Goal: Task Accomplishment & Management: Use online tool/utility

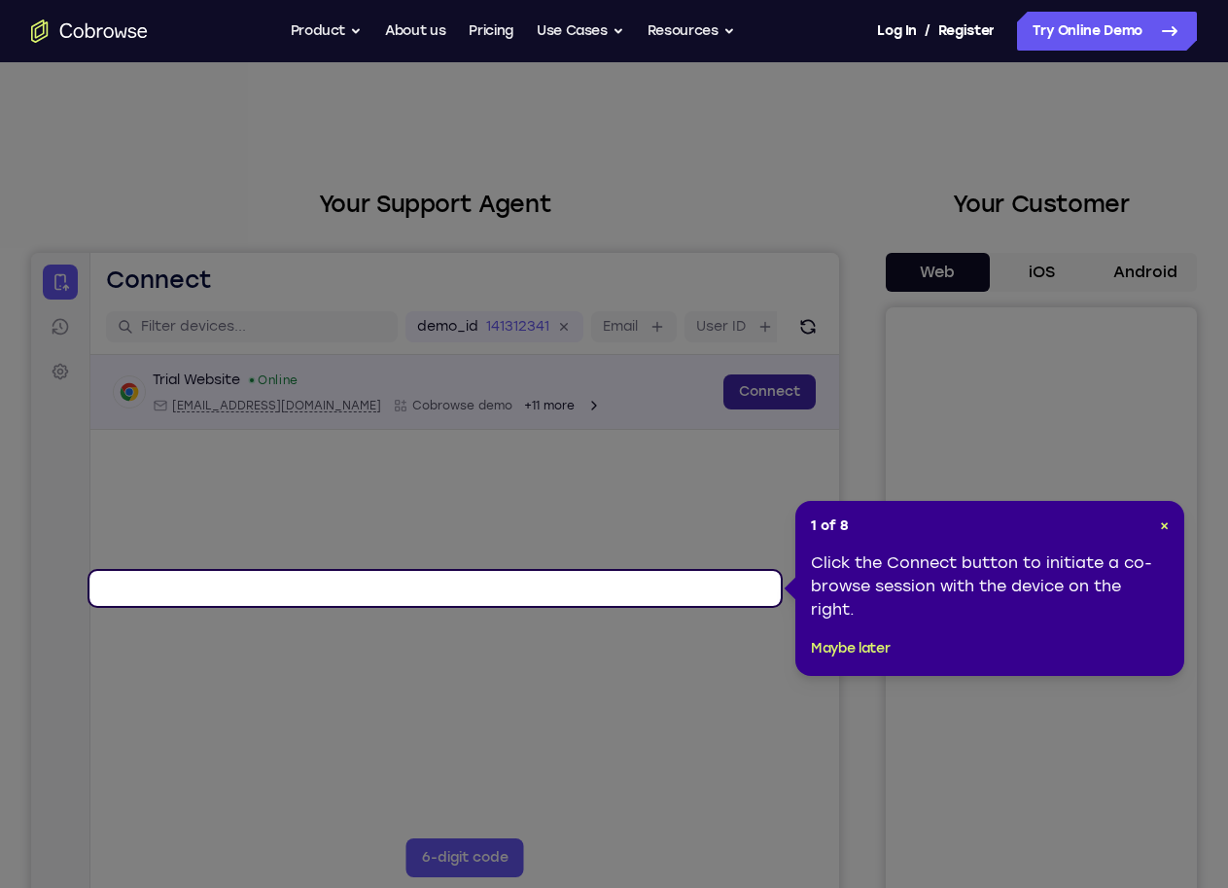
click at [724, 409] on link "Connect" at bounding box center [770, 391] width 92 height 35
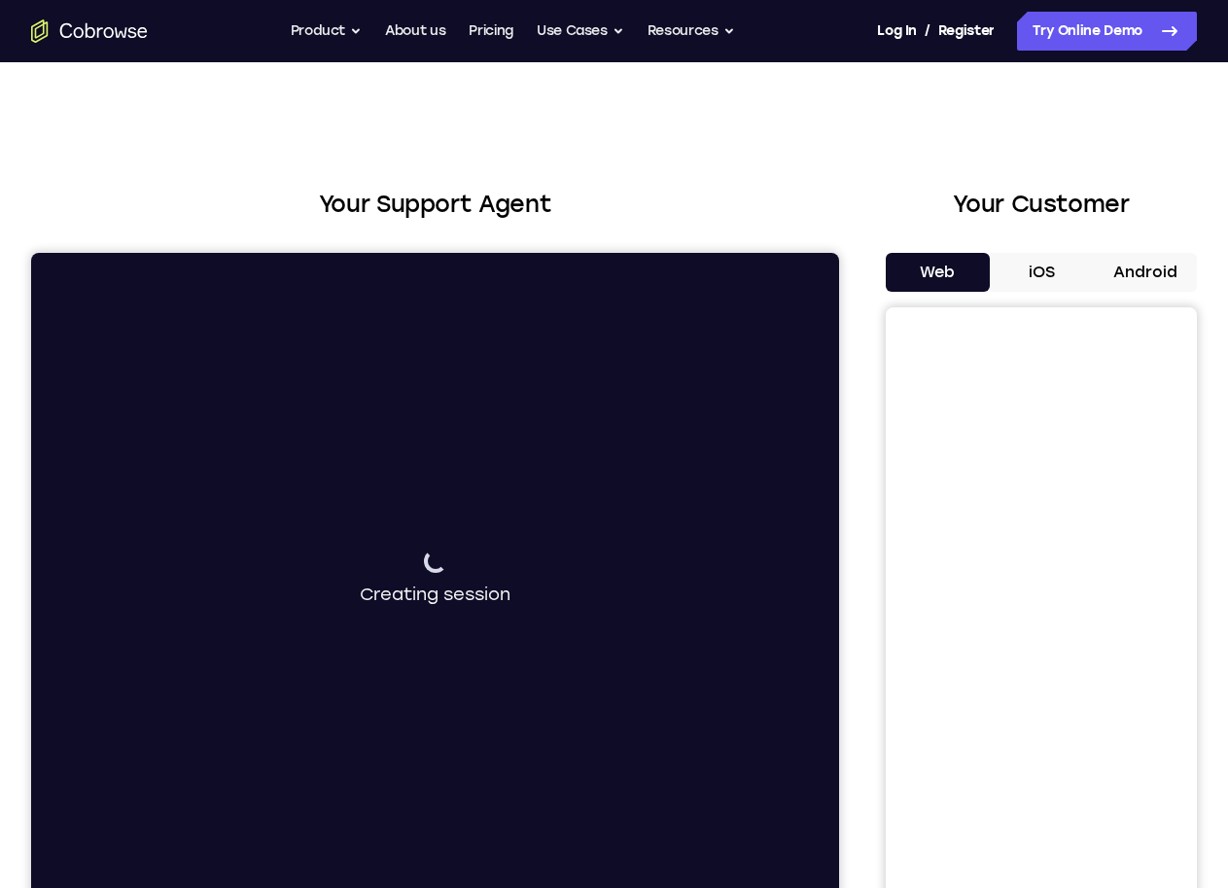
scroll to position [292, 0]
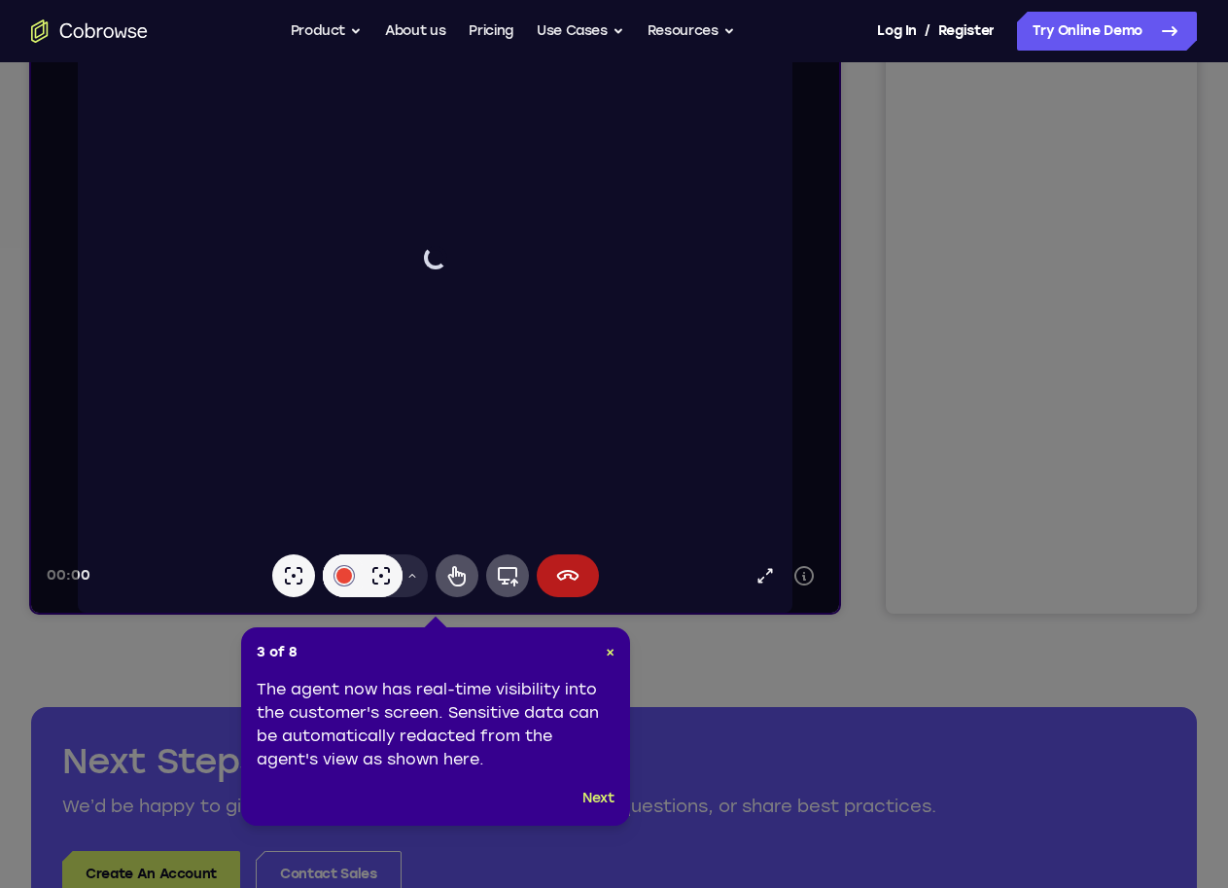
click at [802, 259] on icon at bounding box center [622, 424] width 1245 height 927
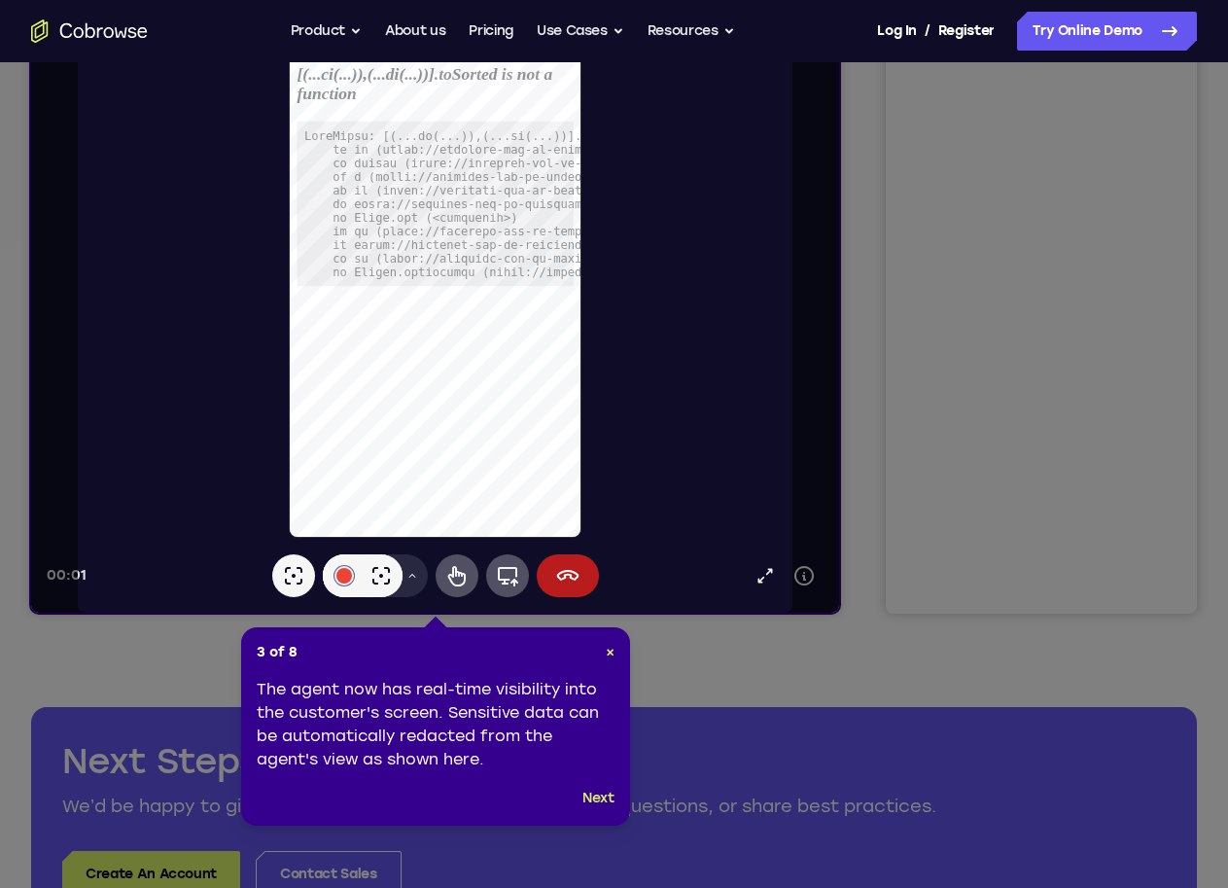
scroll to position [0, 0]
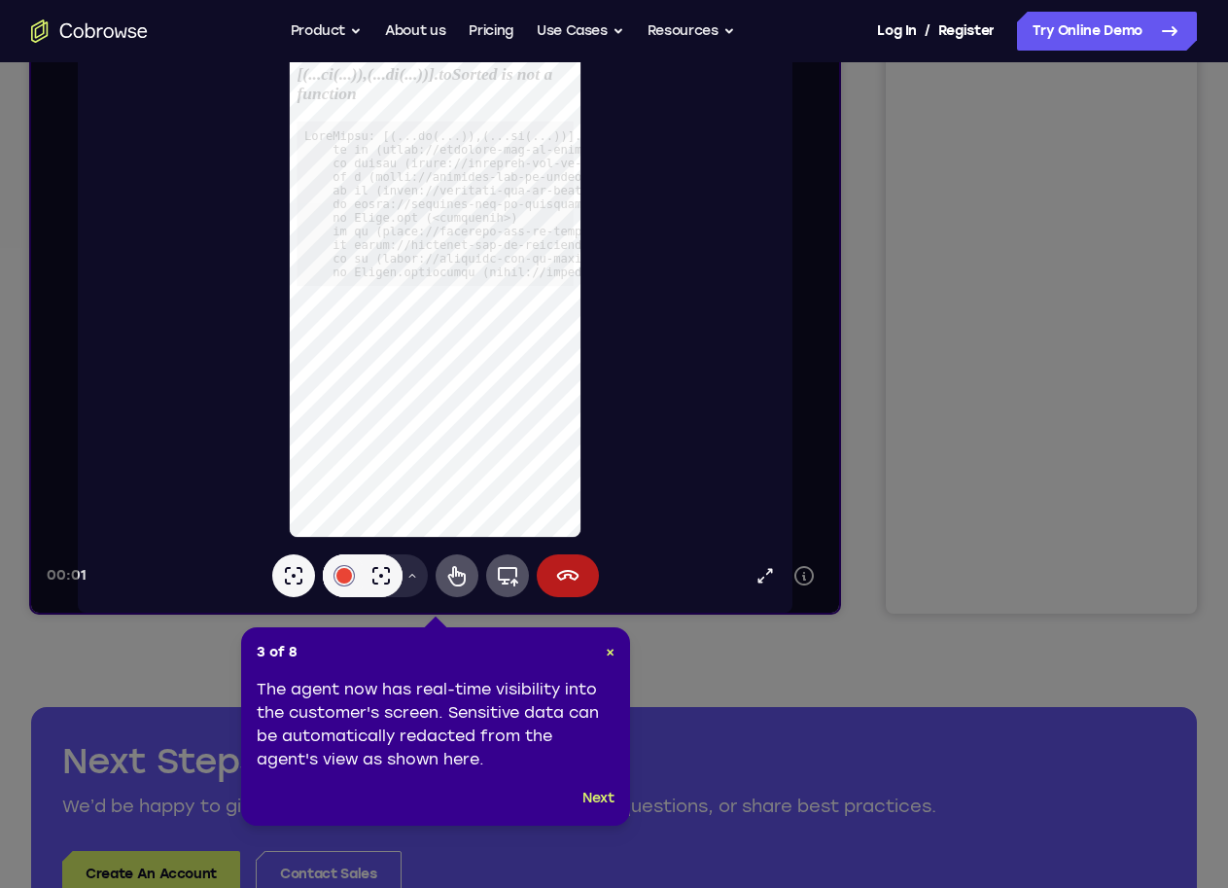
click at [598, 660] on header "3 of 8 ×" at bounding box center [436, 652] width 358 height 19
click at [611, 653] on span "×" at bounding box center [610, 652] width 9 height 17
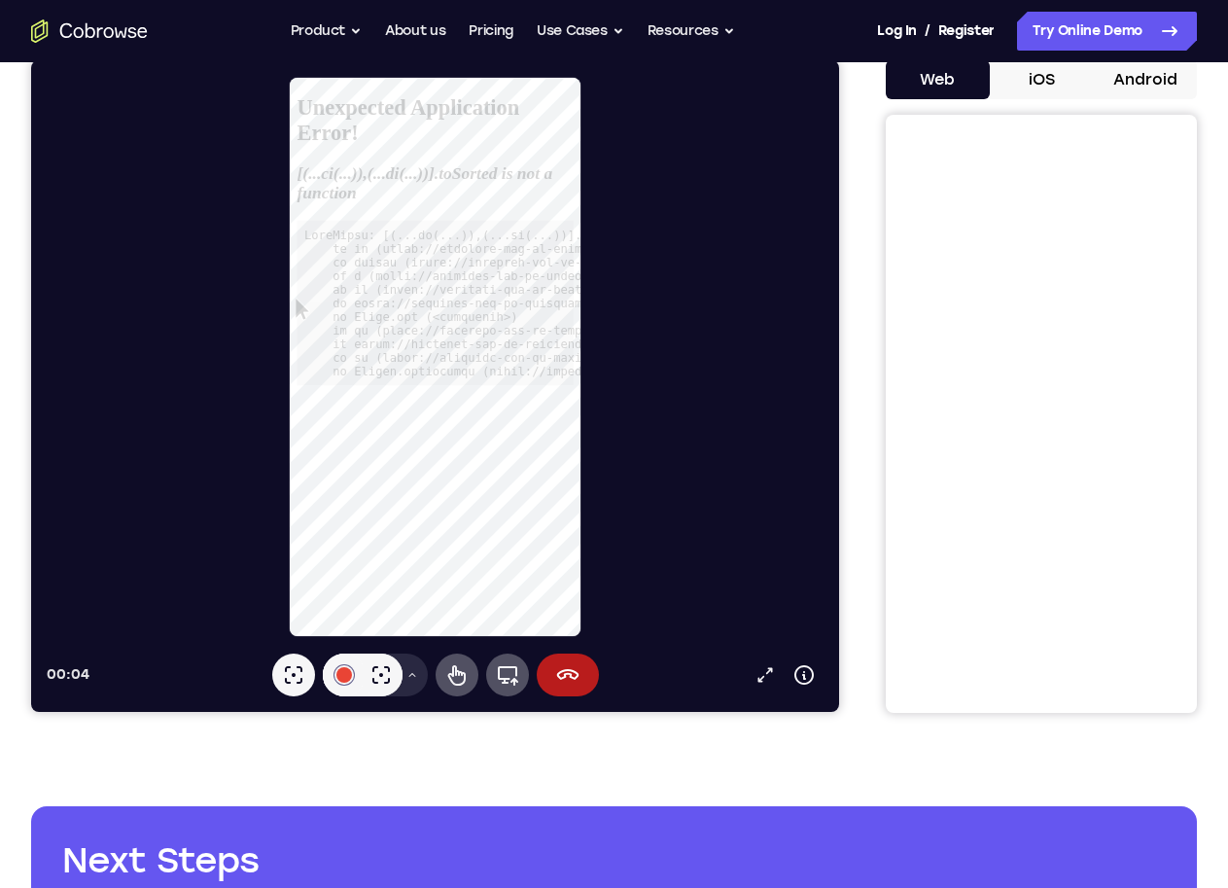
scroll to position [195, 0]
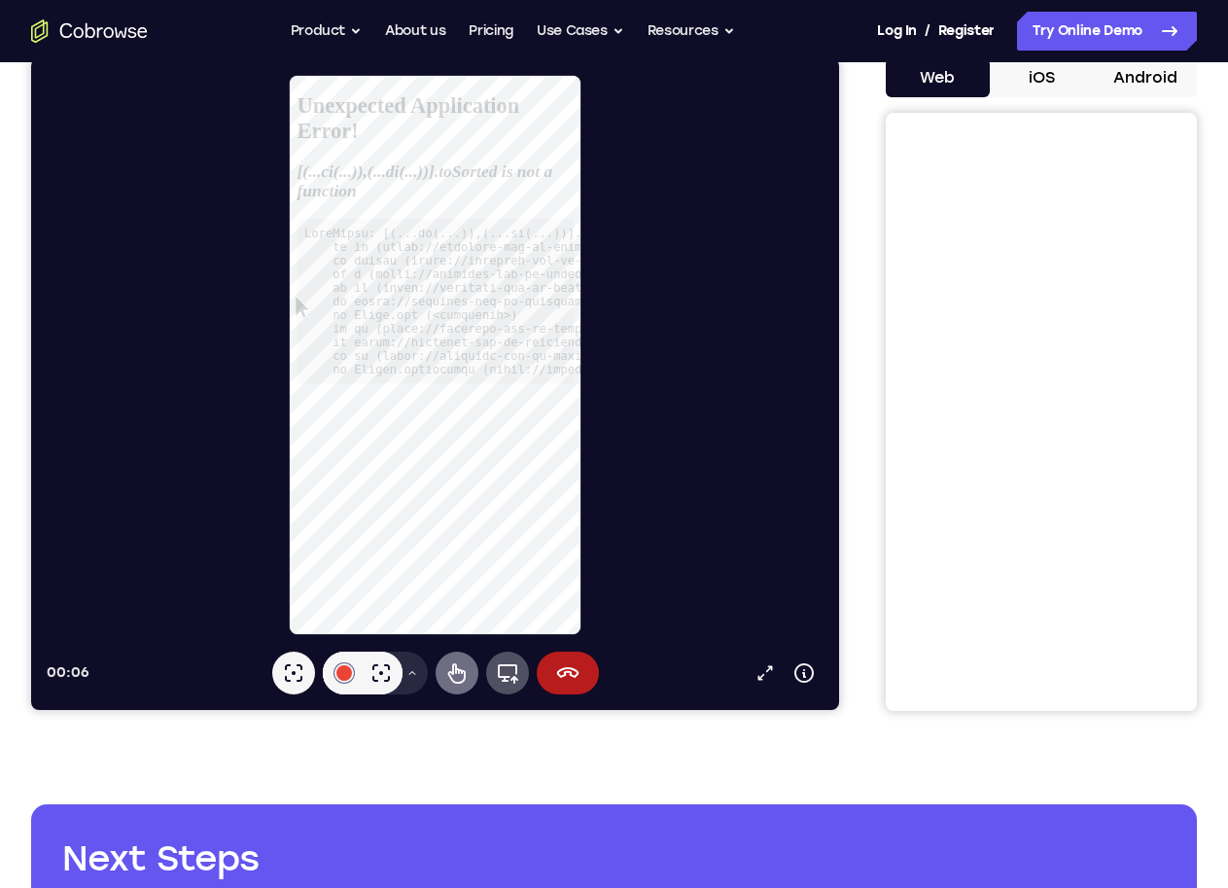
click at [447, 672] on icon at bounding box center [456, 673] width 18 height 20
click at [990, 84] on button "iOS" at bounding box center [1042, 77] width 104 height 39
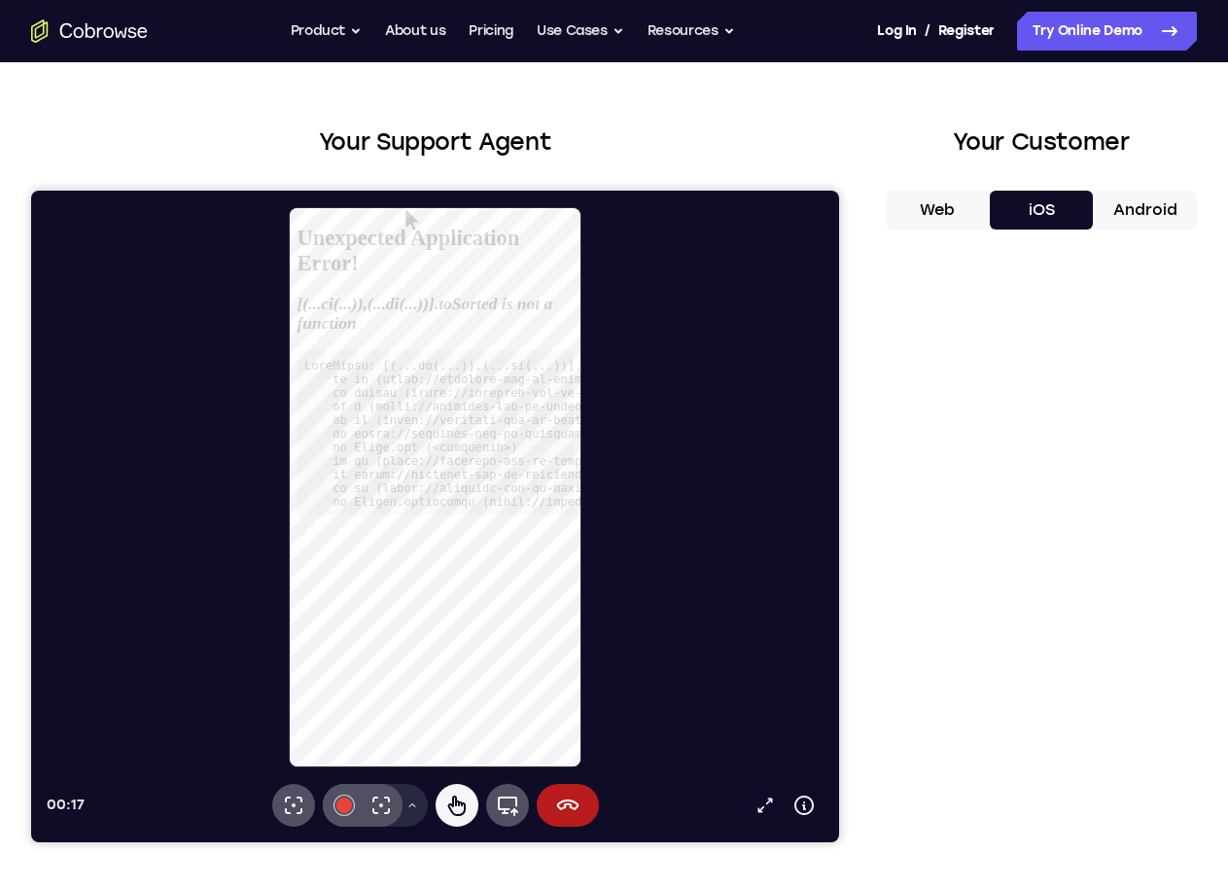
scroll to position [97, 0]
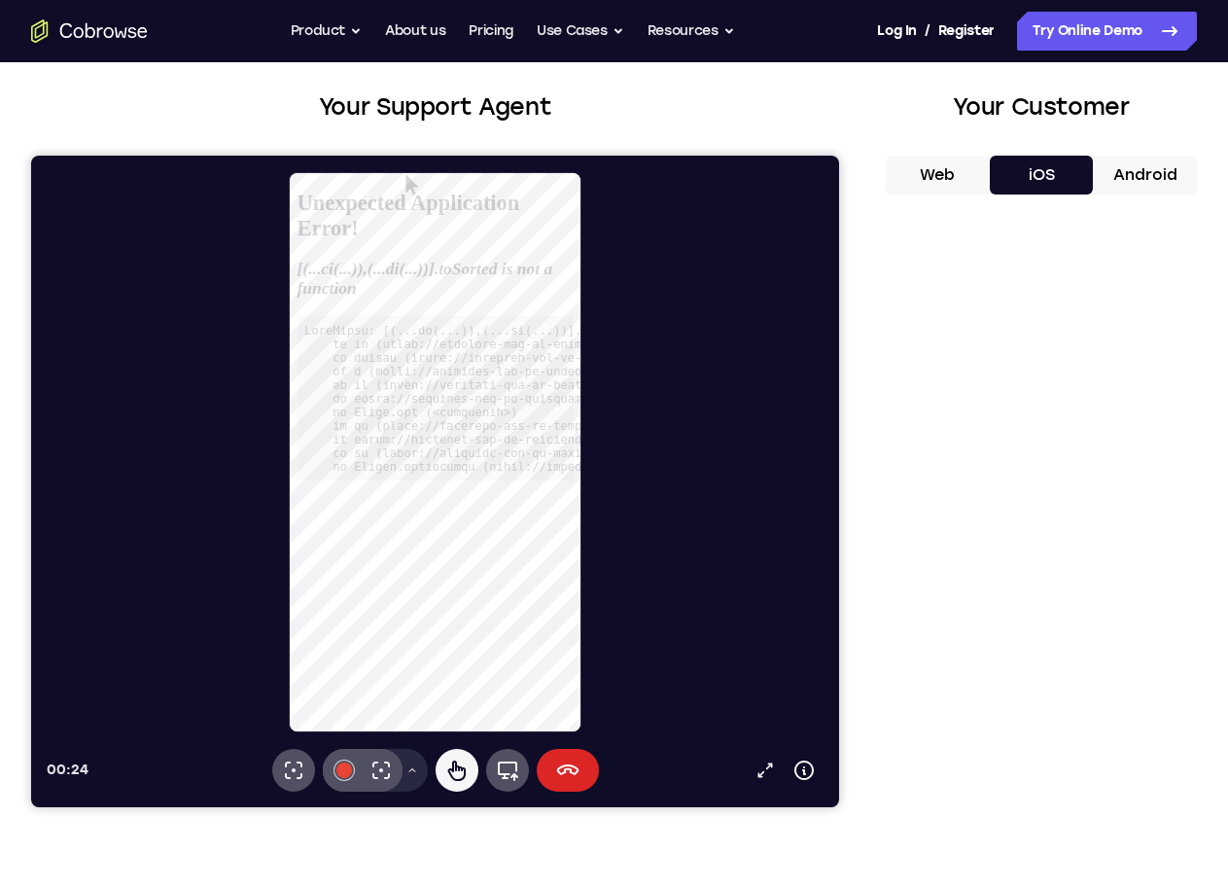
click at [537, 779] on button "End session" at bounding box center [568, 770] width 62 height 43
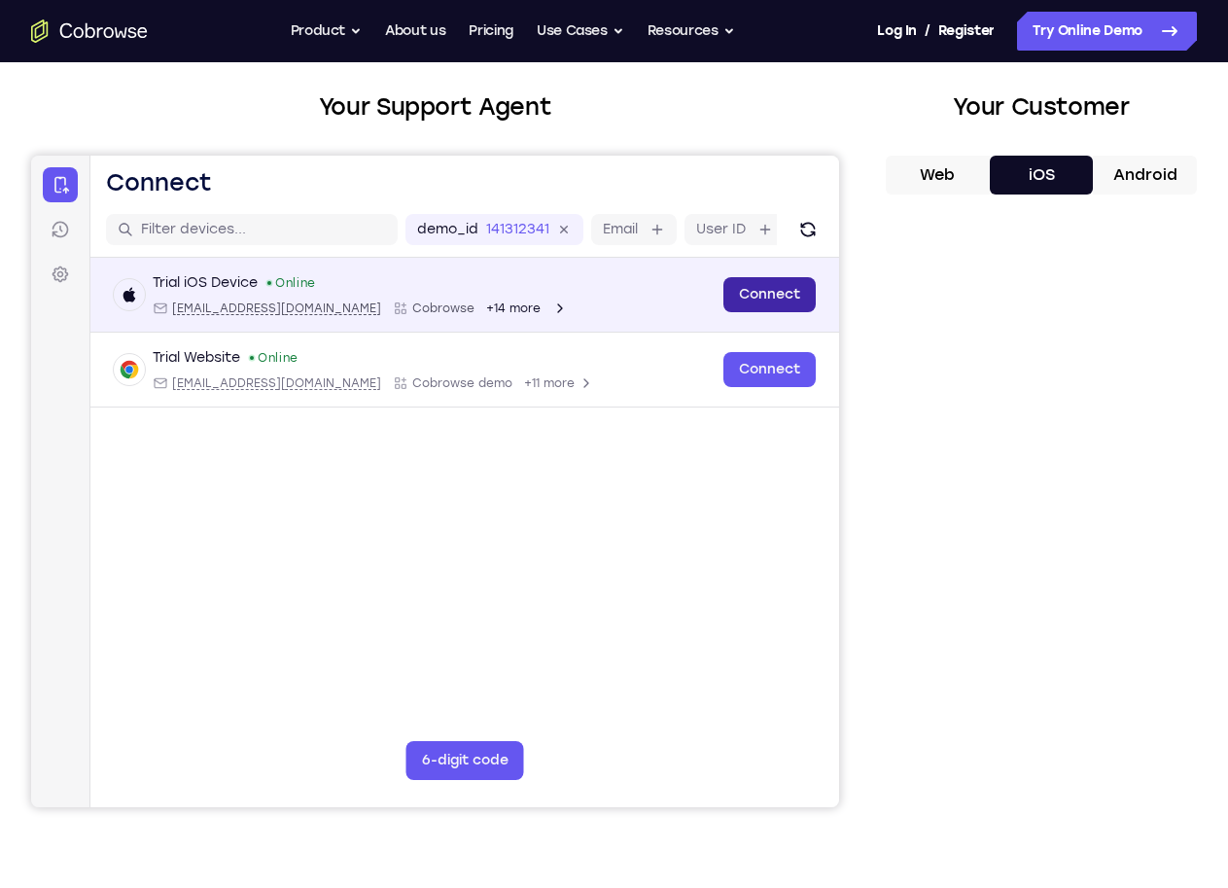
click at [724, 312] on link "Connect" at bounding box center [770, 294] width 92 height 35
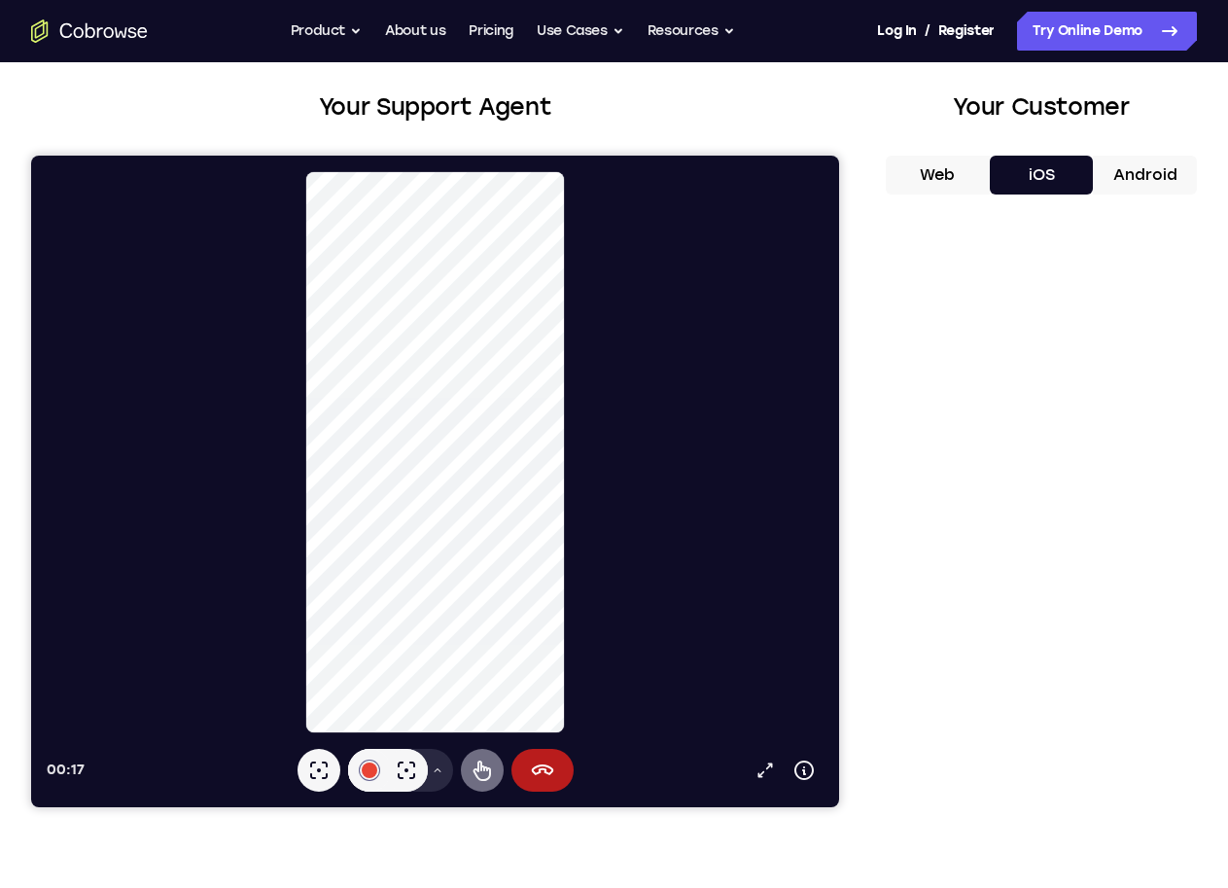
click at [461, 774] on button "Remote control" at bounding box center [482, 770] width 43 height 43
click at [1093, 172] on button "Android" at bounding box center [1145, 175] width 104 height 39
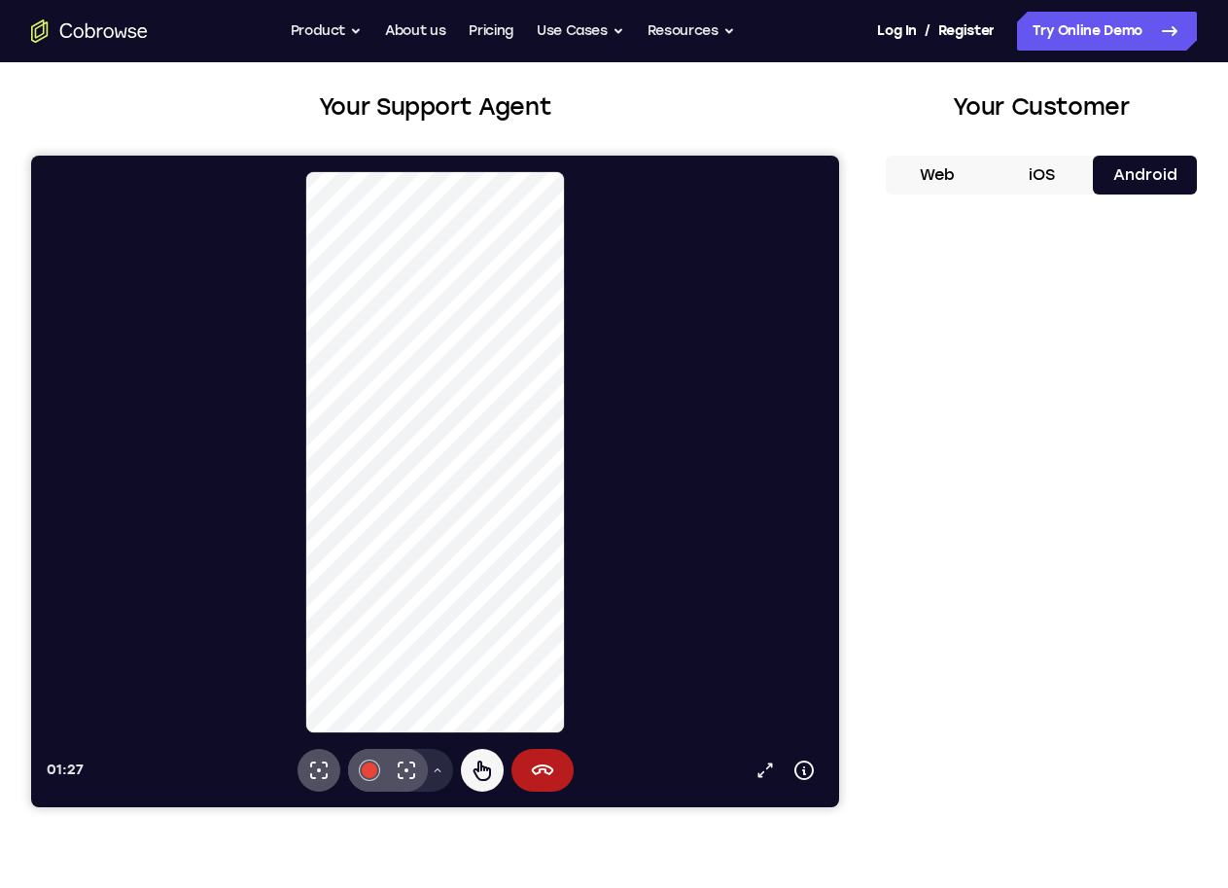
scroll to position [292, 0]
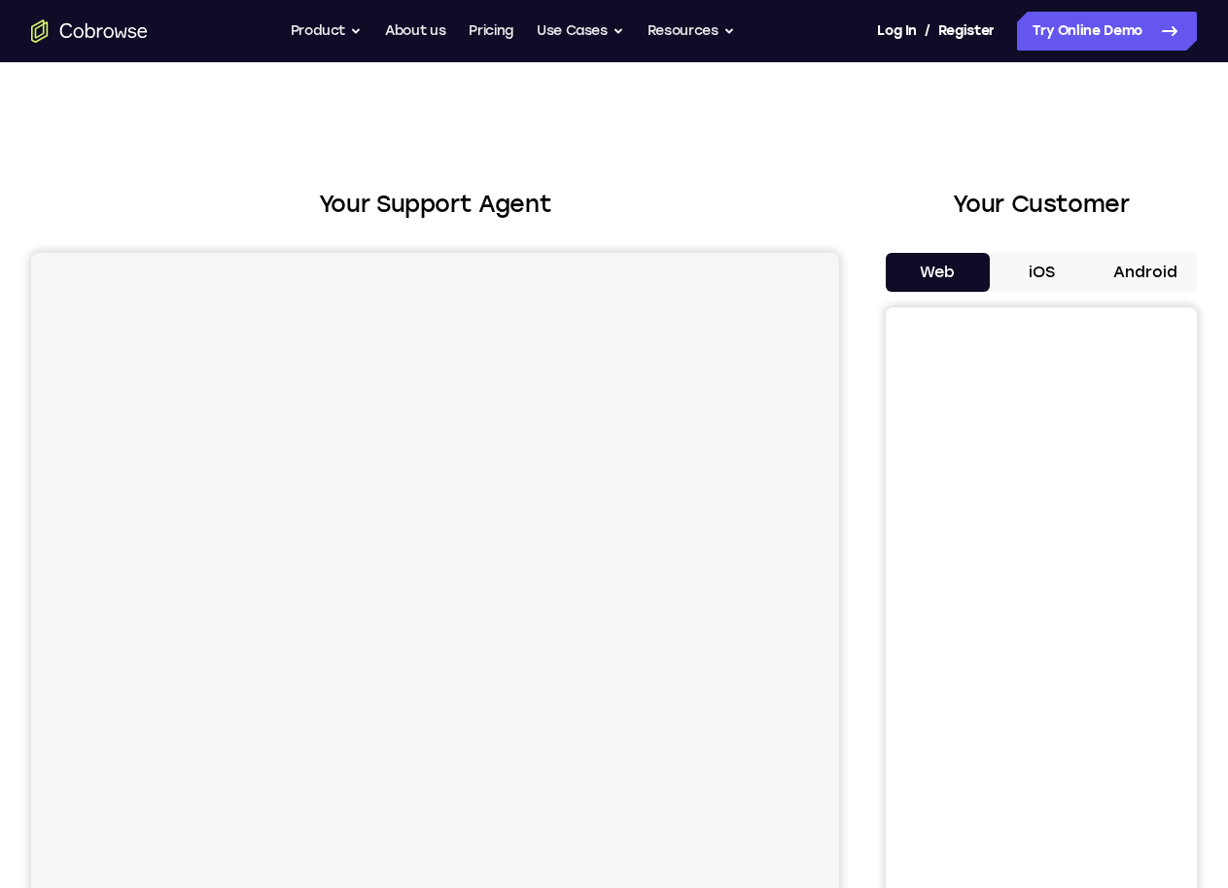
click at [991, 267] on button "iOS" at bounding box center [1042, 272] width 104 height 39
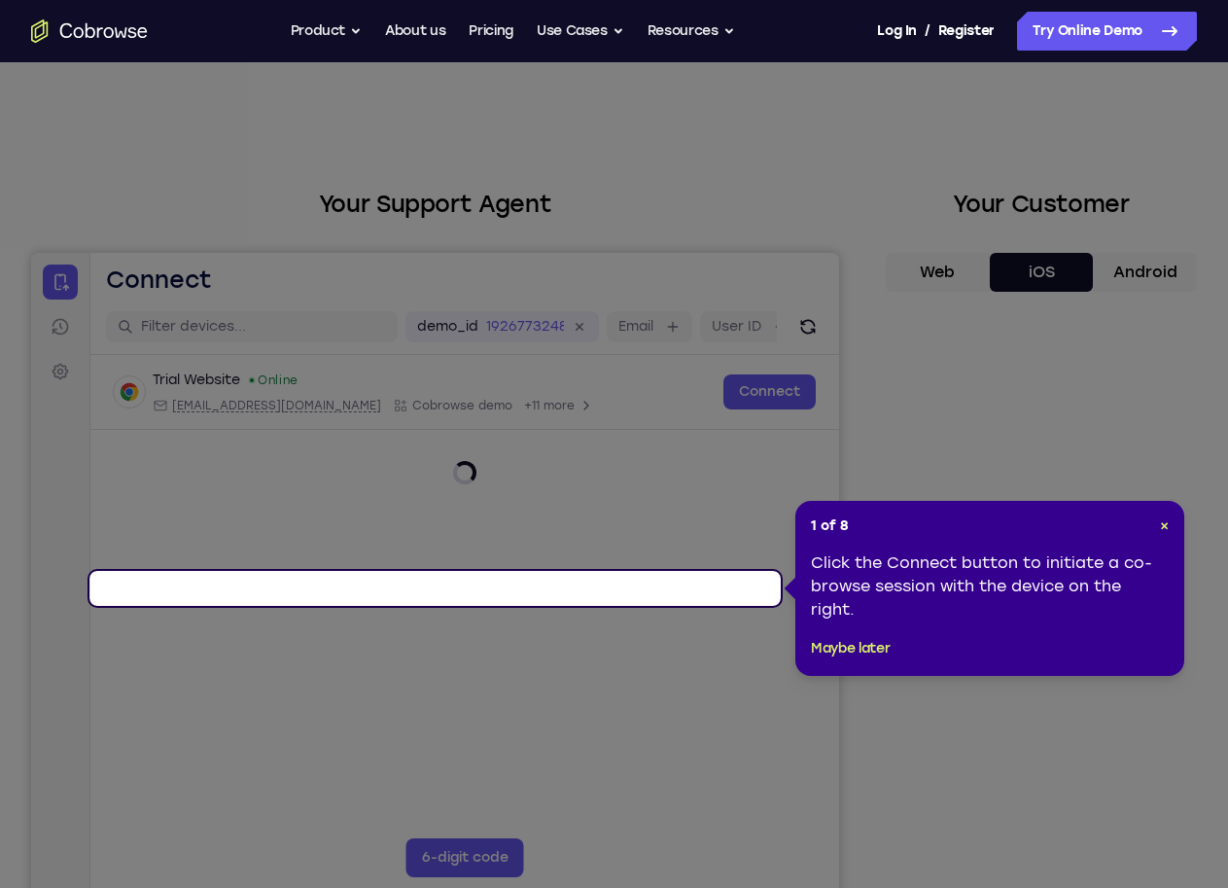
click at [1161, 528] on span "×" at bounding box center [1164, 525] width 9 height 17
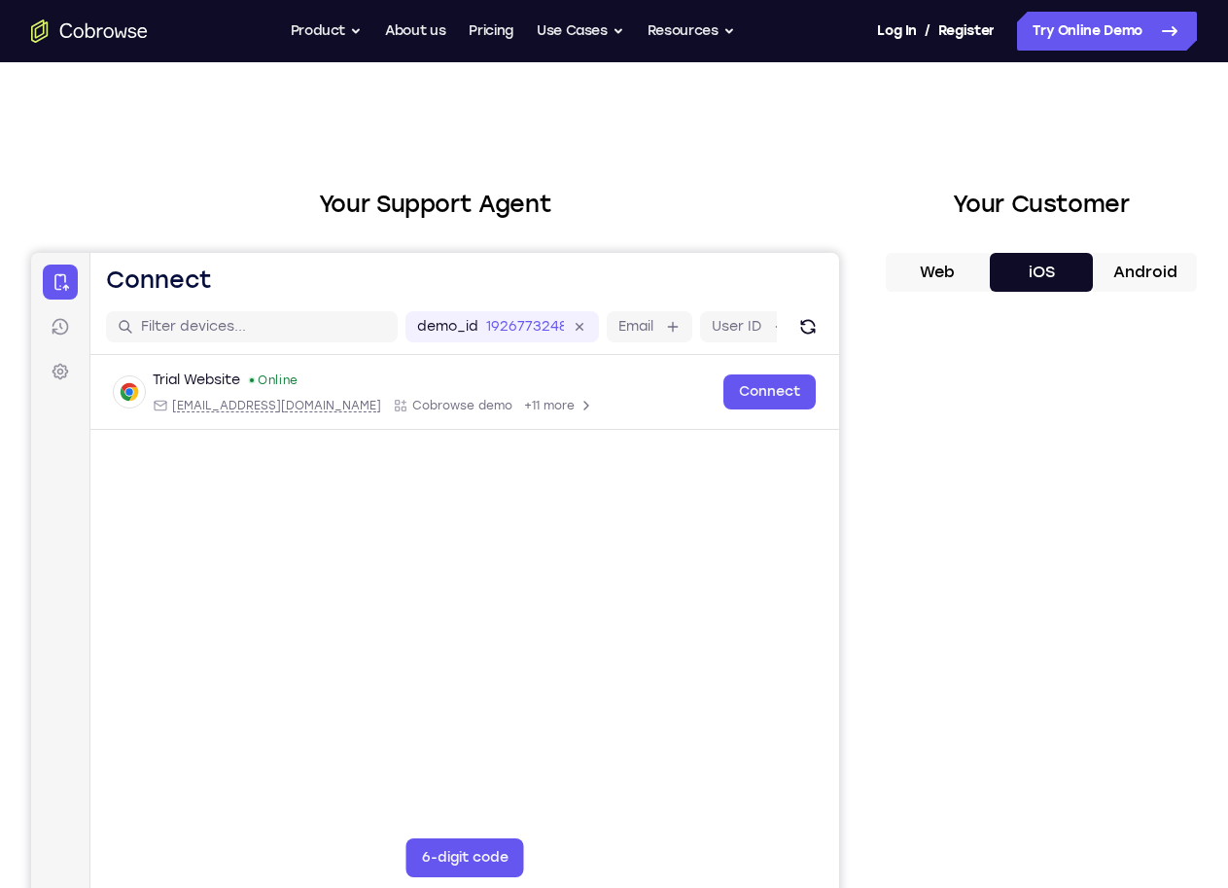
click at [942, 336] on label "Device name" at bounding box center [986, 326] width 89 height 19
click at [1040, 336] on input "Device name" at bounding box center [1042, 326] width 4 height 19
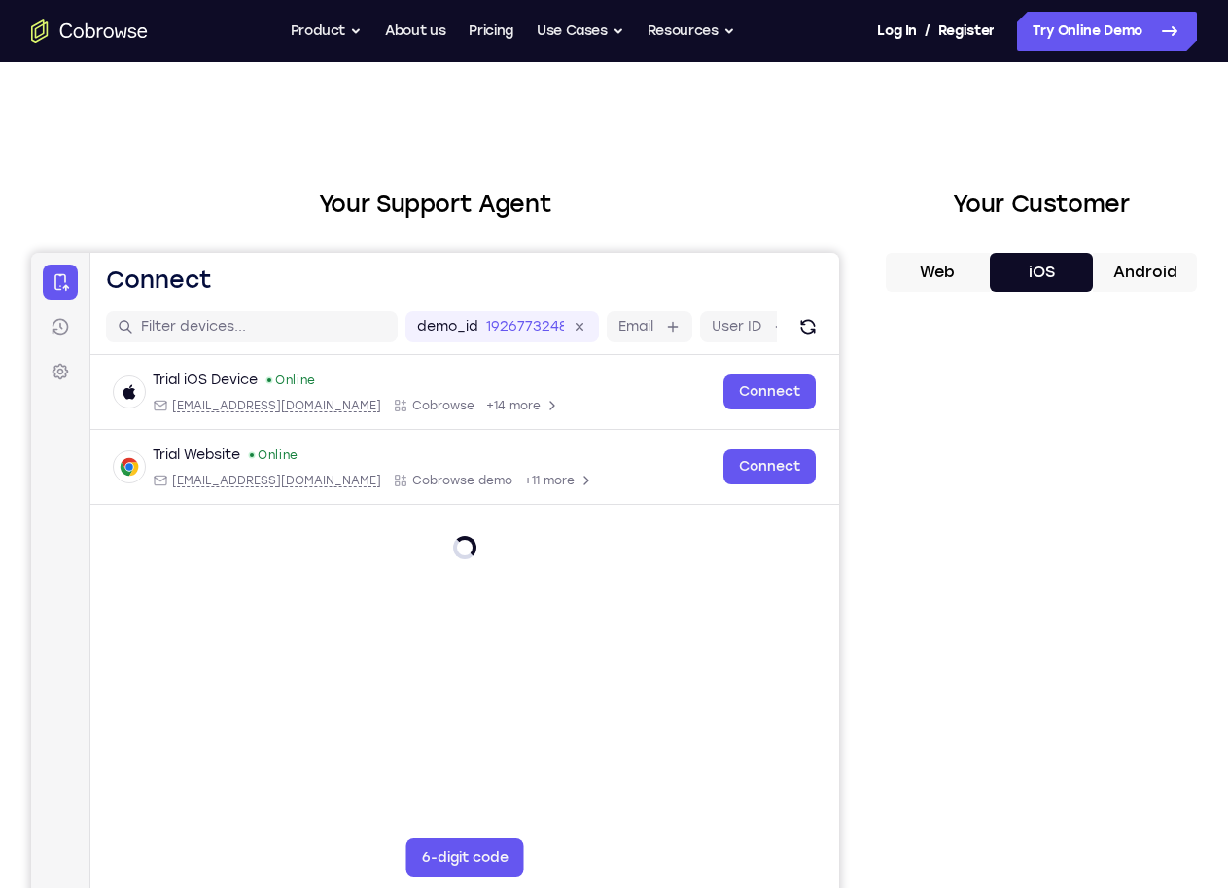
click at [802, 483] on div "Your Support Agent Your Customer Web iOS Android" at bounding box center [614, 546] width 1166 height 719
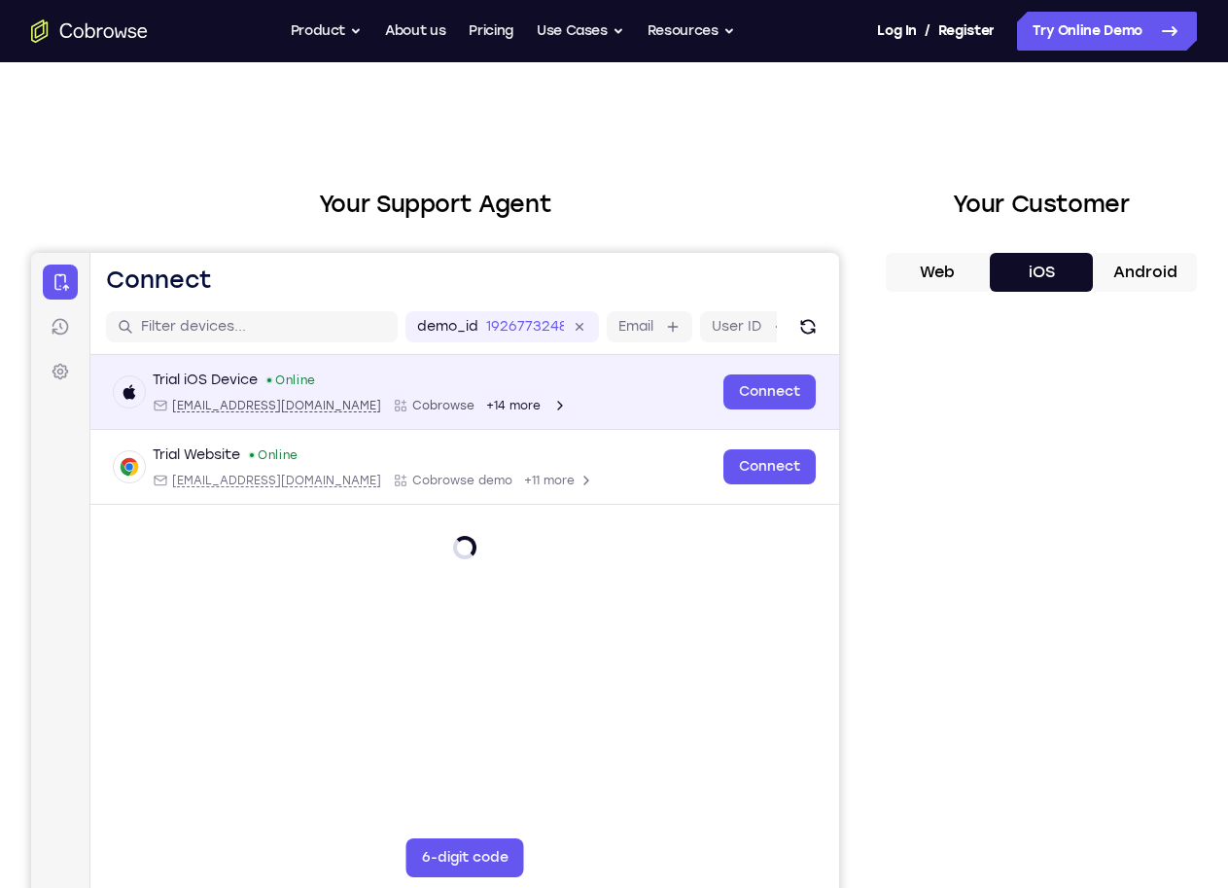
click at [712, 413] on div "Trial iOS Device Online ios@example.com Cobrowse +14 more" at bounding box center [413, 392] width 598 height 43
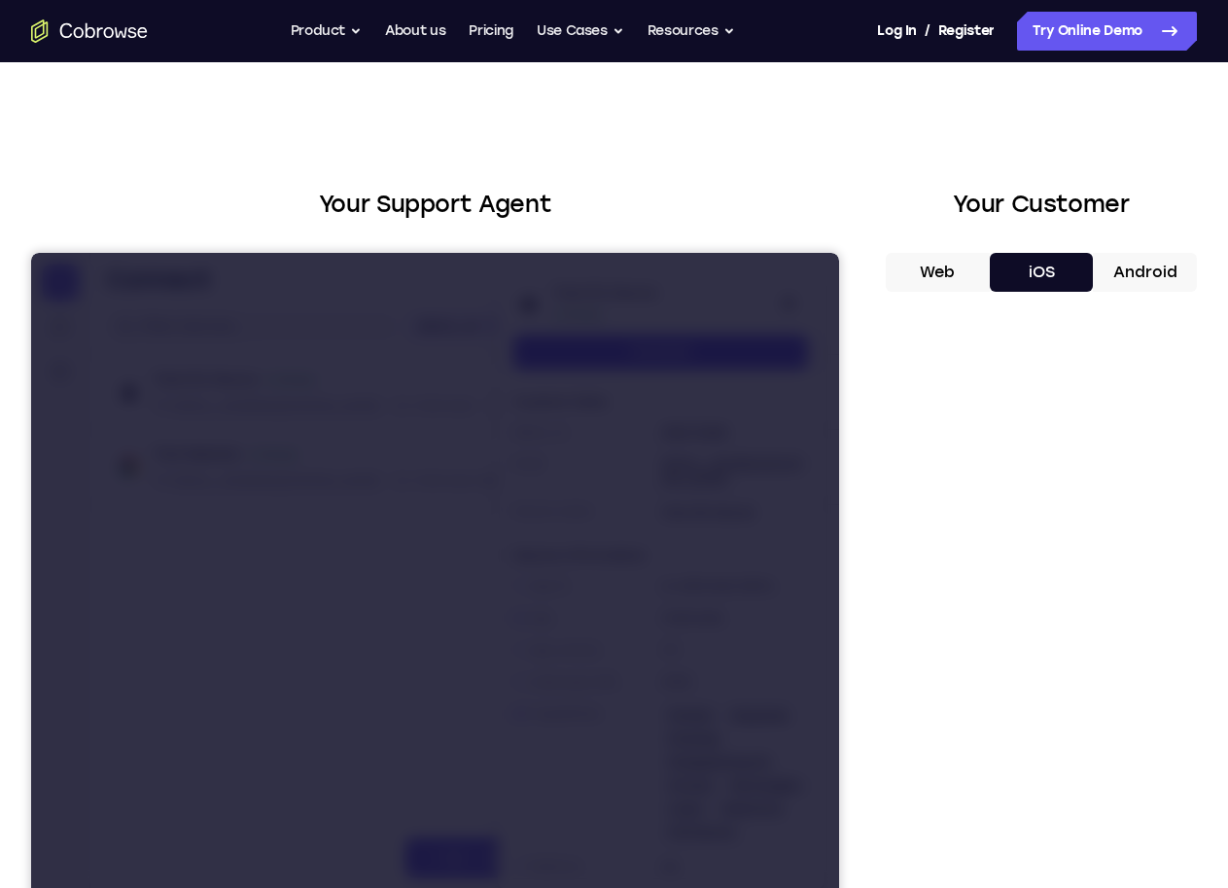
drag, startPoint x: 702, startPoint y: 304, endPoint x: 869, endPoint y: 688, distance: 418.1
click at [31, 253] on icon at bounding box center [31, 253] width 0 height 0
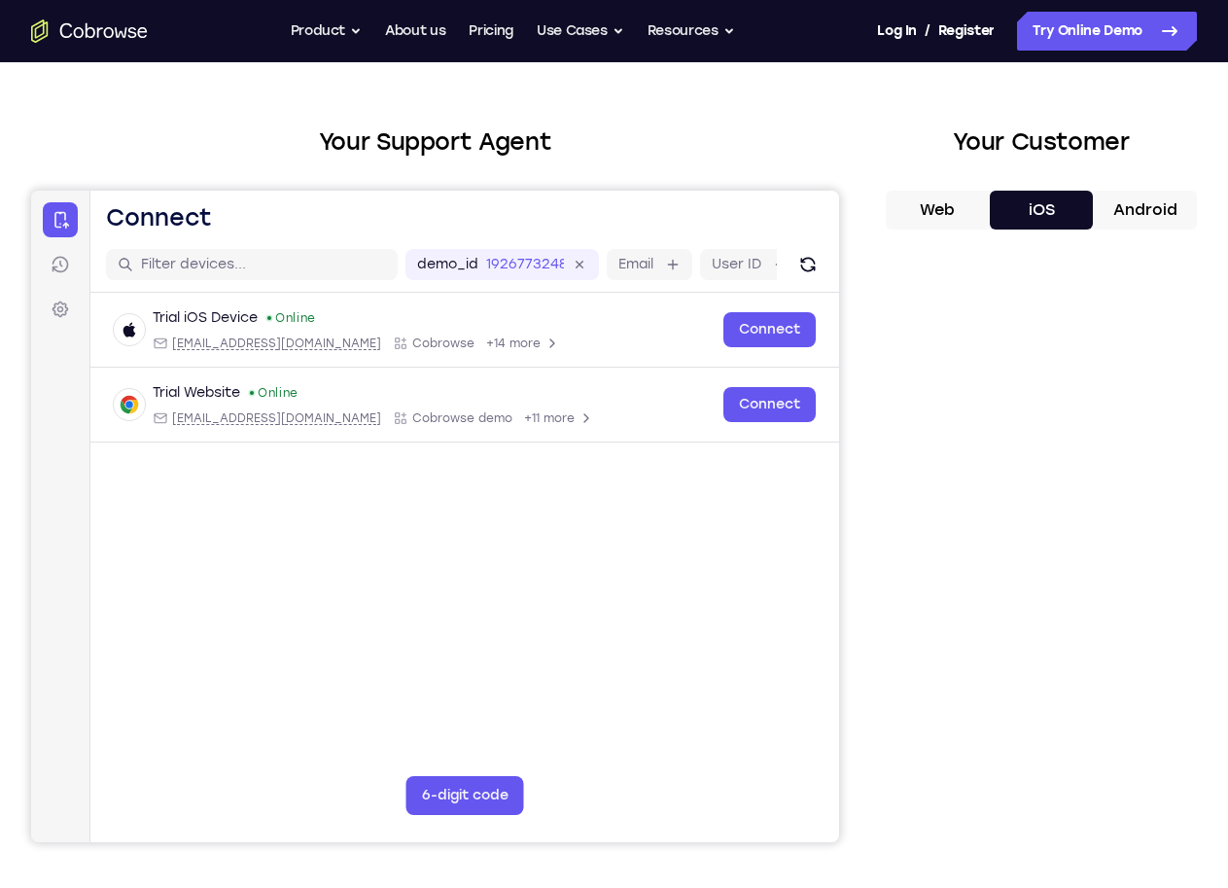
scroll to position [97, 0]
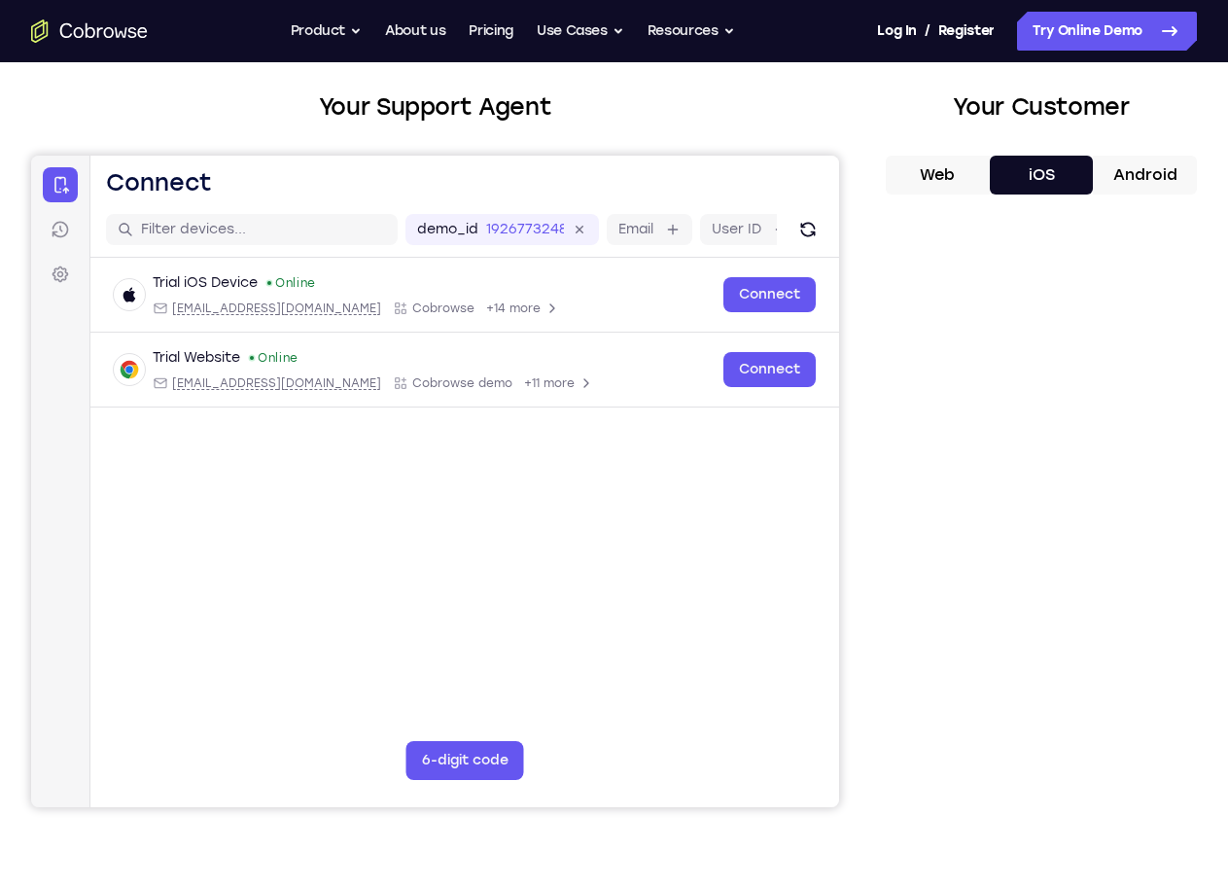
click at [1186, 438] on div "Your Support Agent Your Customer Web iOS Android Next Steps We’d be happy to gi…" at bounding box center [614, 606] width 1228 height 1283
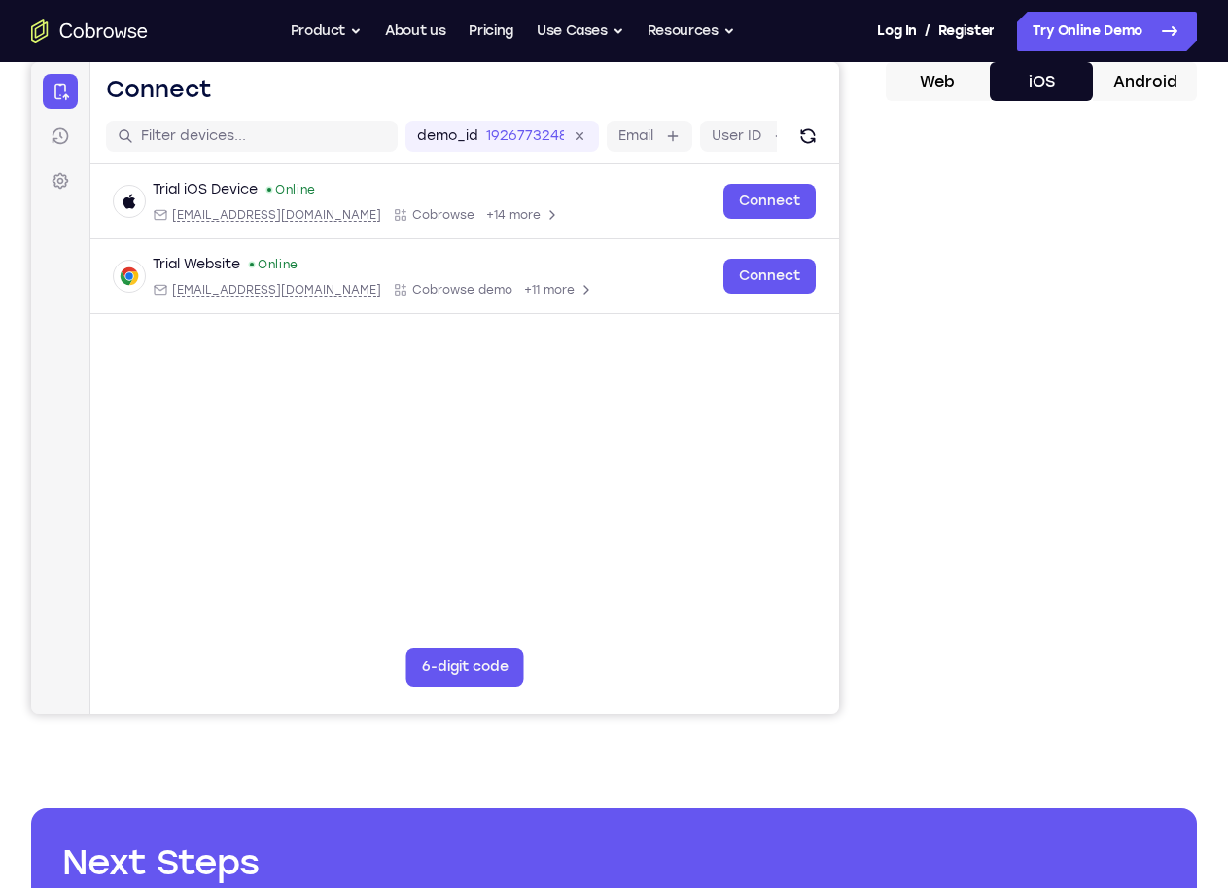
scroll to position [292, 0]
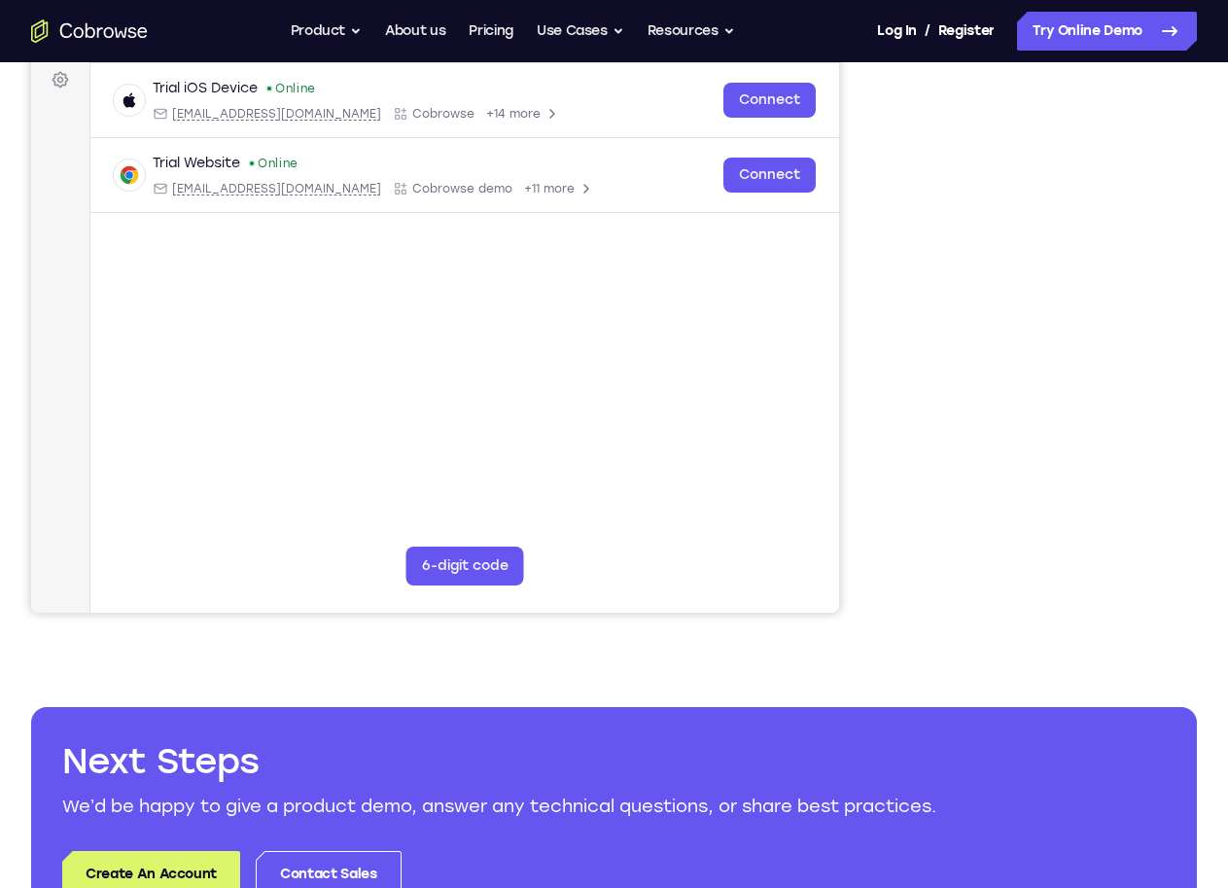
drag, startPoint x: 1044, startPoint y: 649, endPoint x: 1031, endPoint y: 613, distance: 38.5
click at [1044, 648] on div "Your Support Agent Your Customer Web iOS Android Next Steps We’d be happy to gi…" at bounding box center [614, 411] width 1228 height 1283
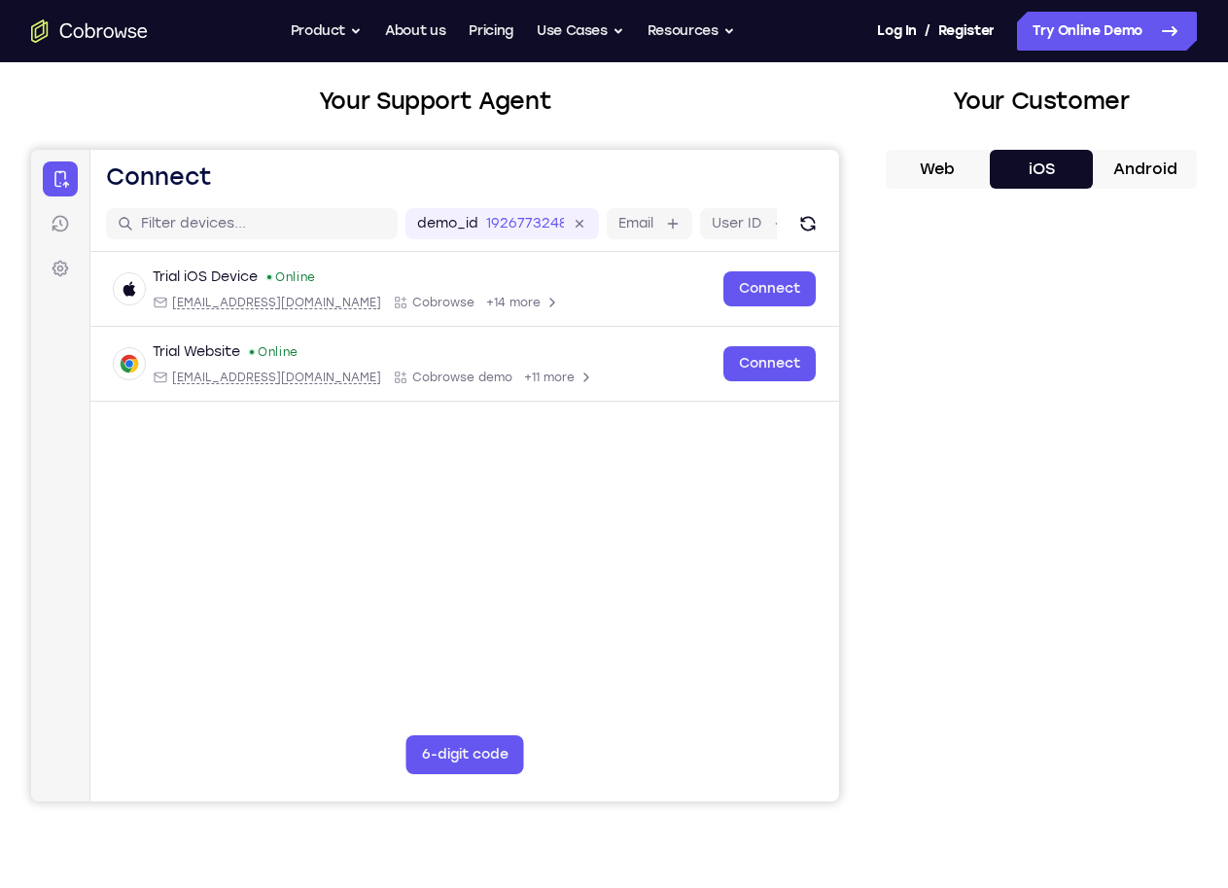
scroll to position [97, 0]
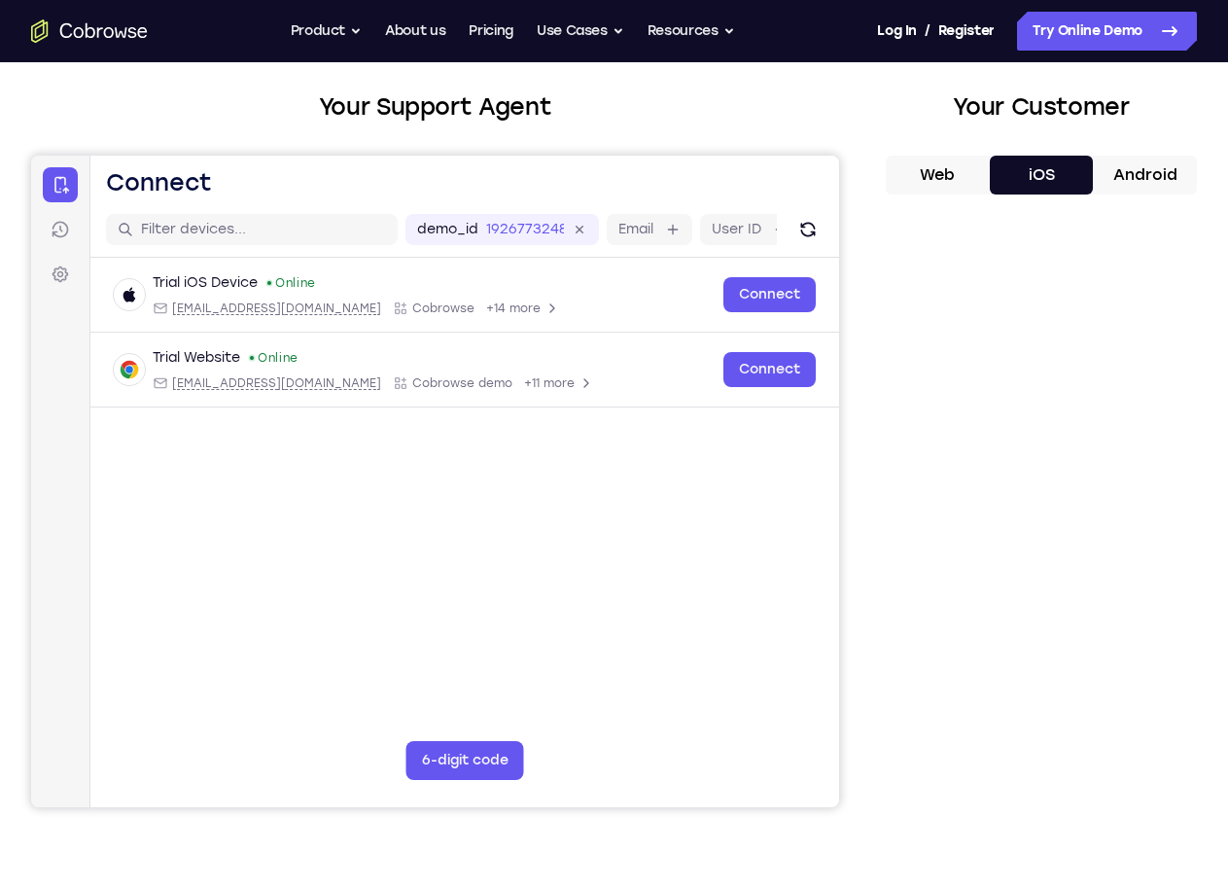
click at [820, 239] on label "Device ID" at bounding box center [852, 229] width 64 height 19
click at [892, 239] on input "Device ID" at bounding box center [894, 229] width 4 height 19
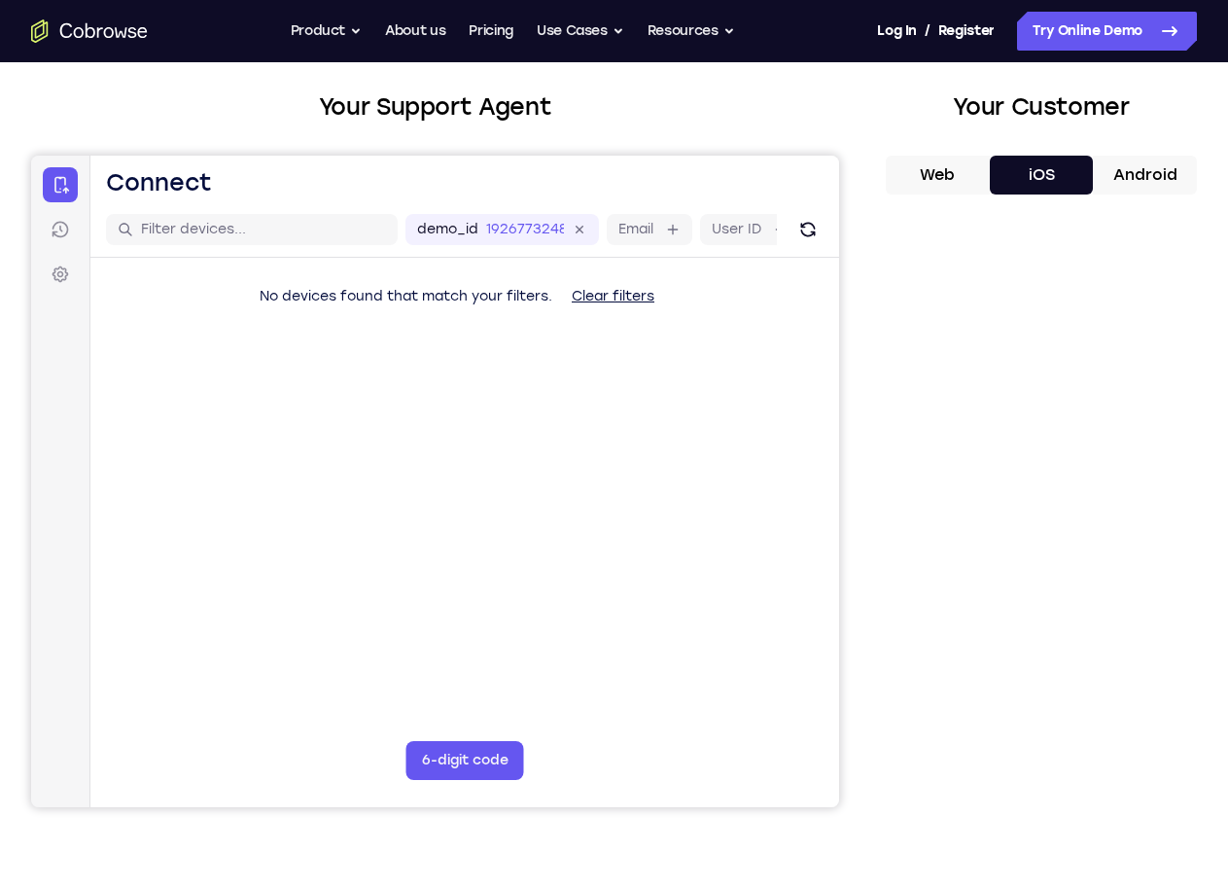
type input "1235"
click at [927, 241] on icon at bounding box center [938, 230] width 22 height 22
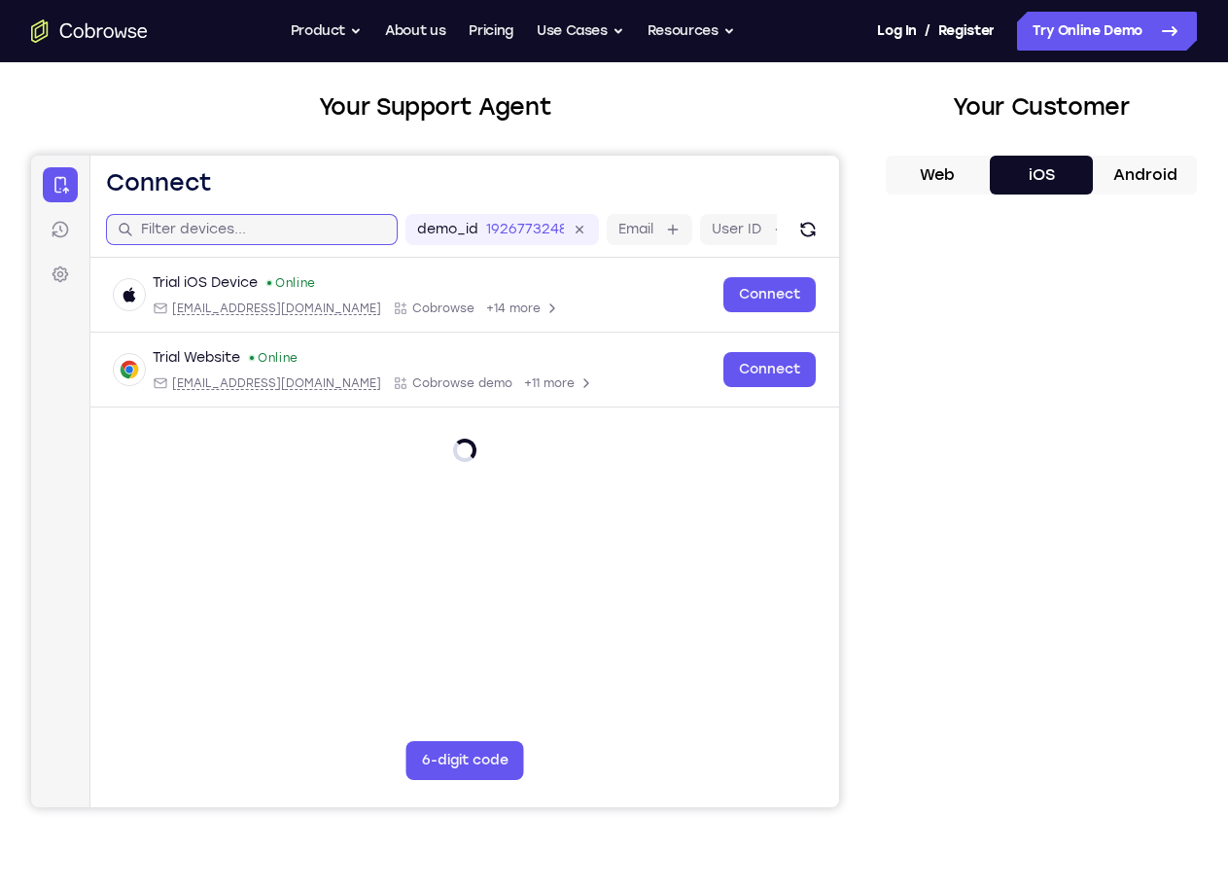
click at [216, 239] on input "text" at bounding box center [263, 229] width 245 height 19
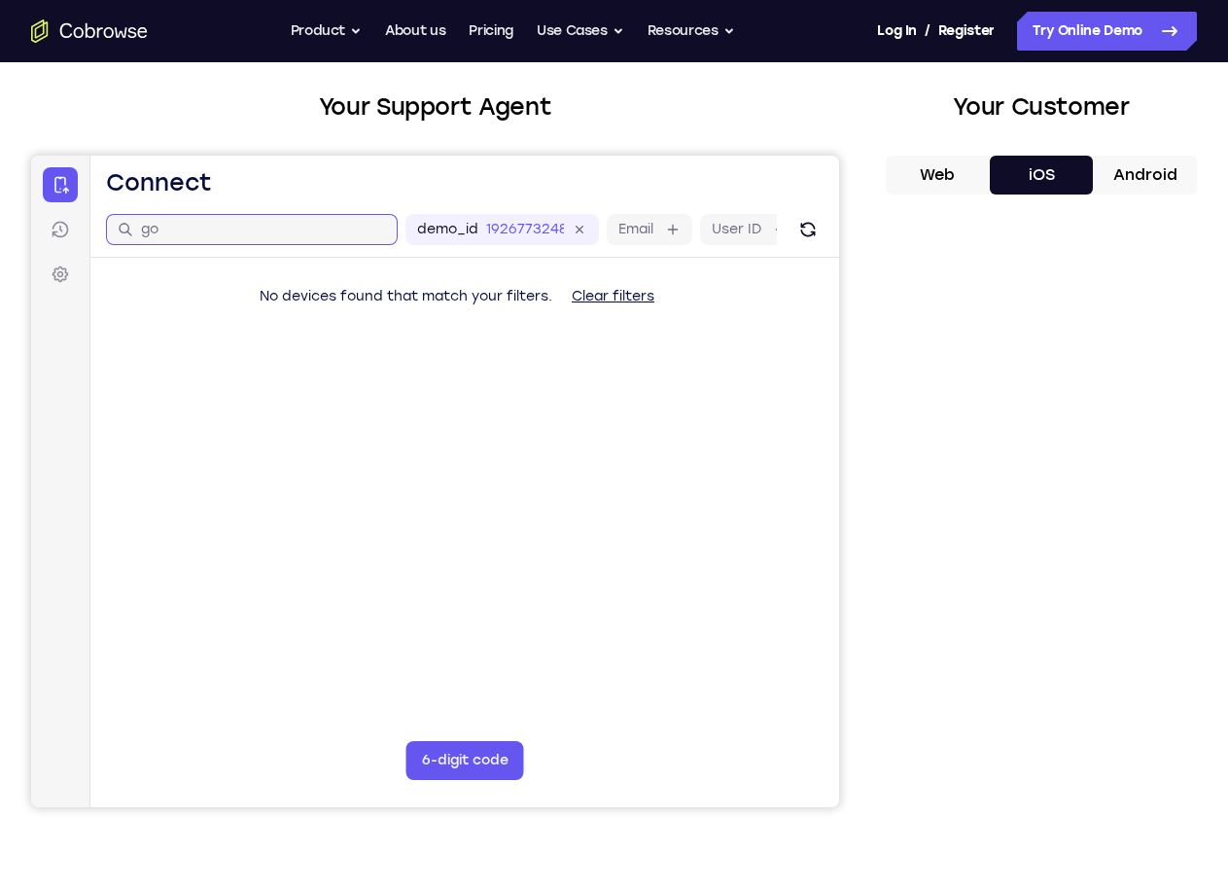
type input "g"
type input "i"
type input "\"
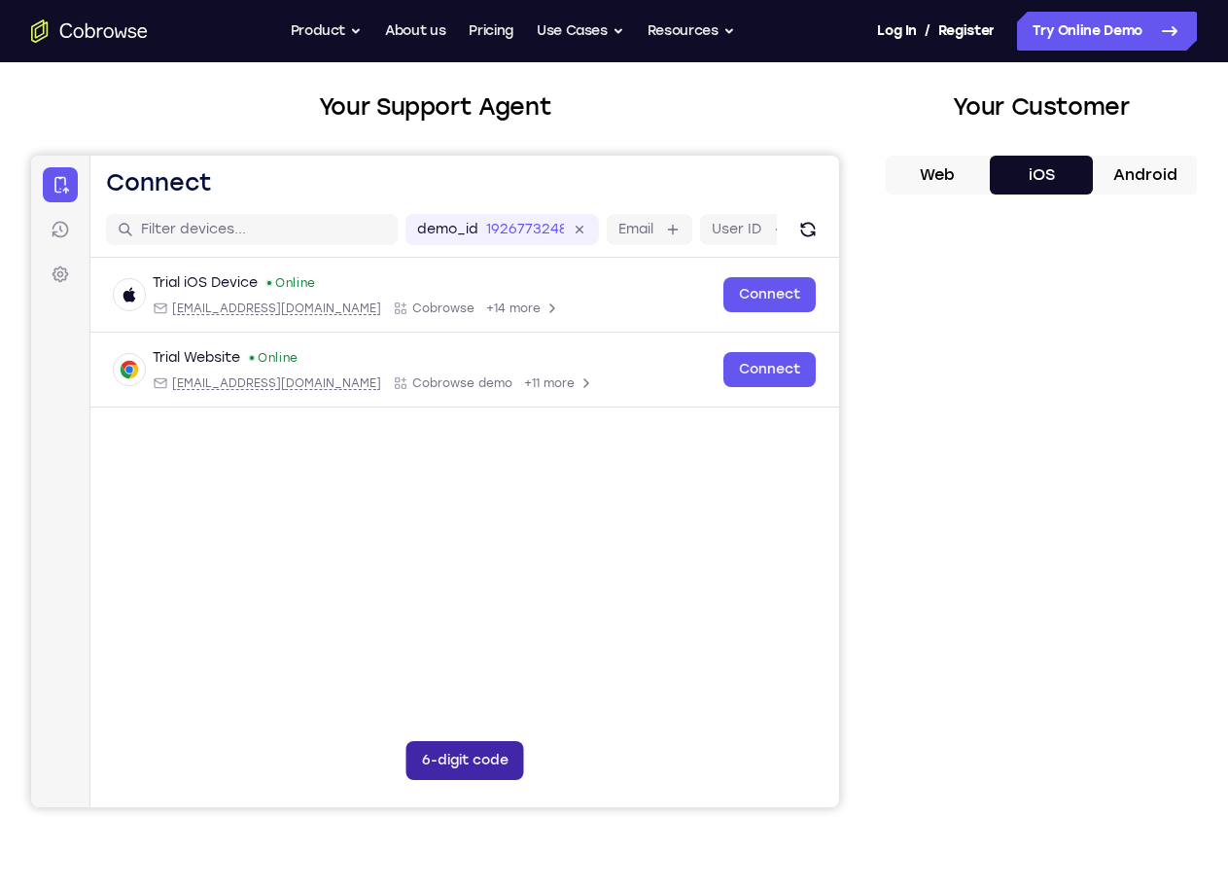
click at [407, 741] on button "6-digit code" at bounding box center [466, 760] width 118 height 39
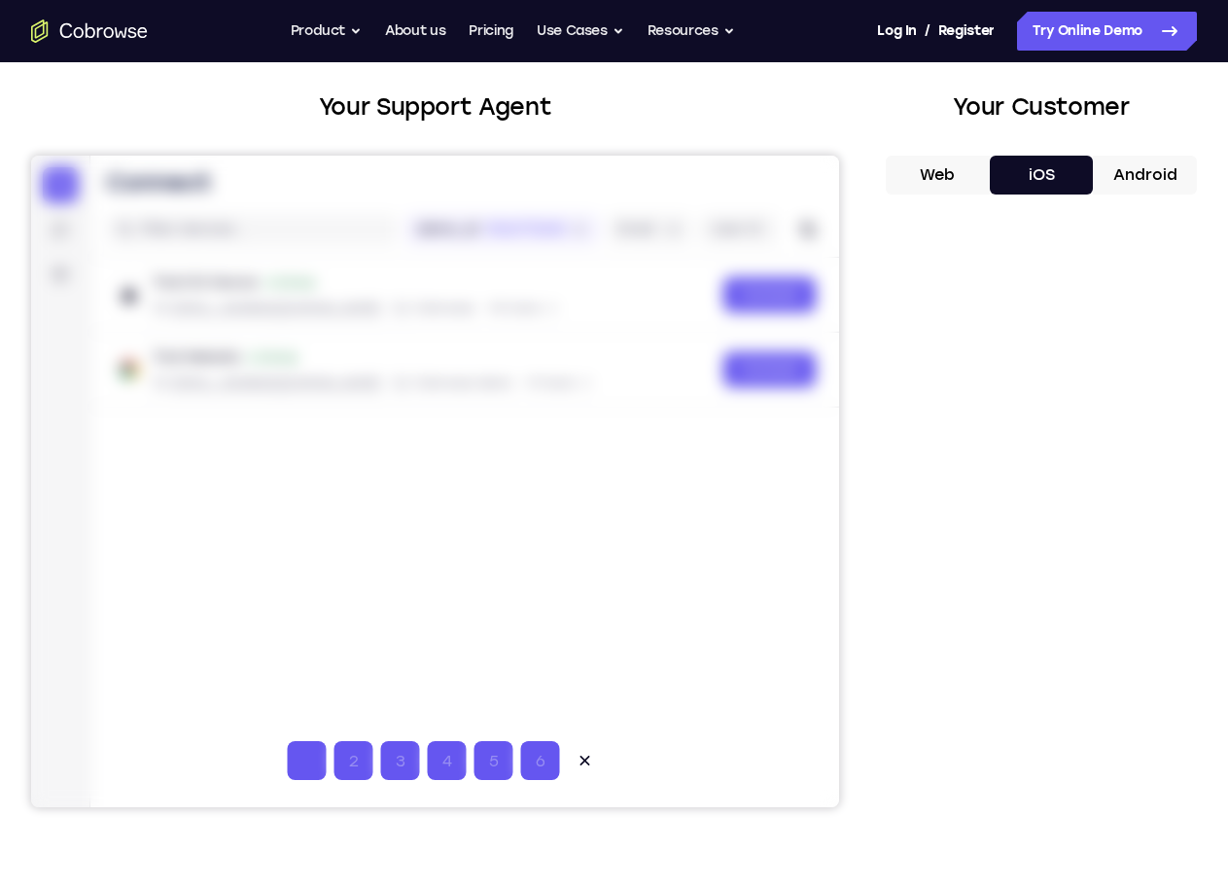
type input "1"
type input "2"
type input "3"
type input "4"
type input "5"
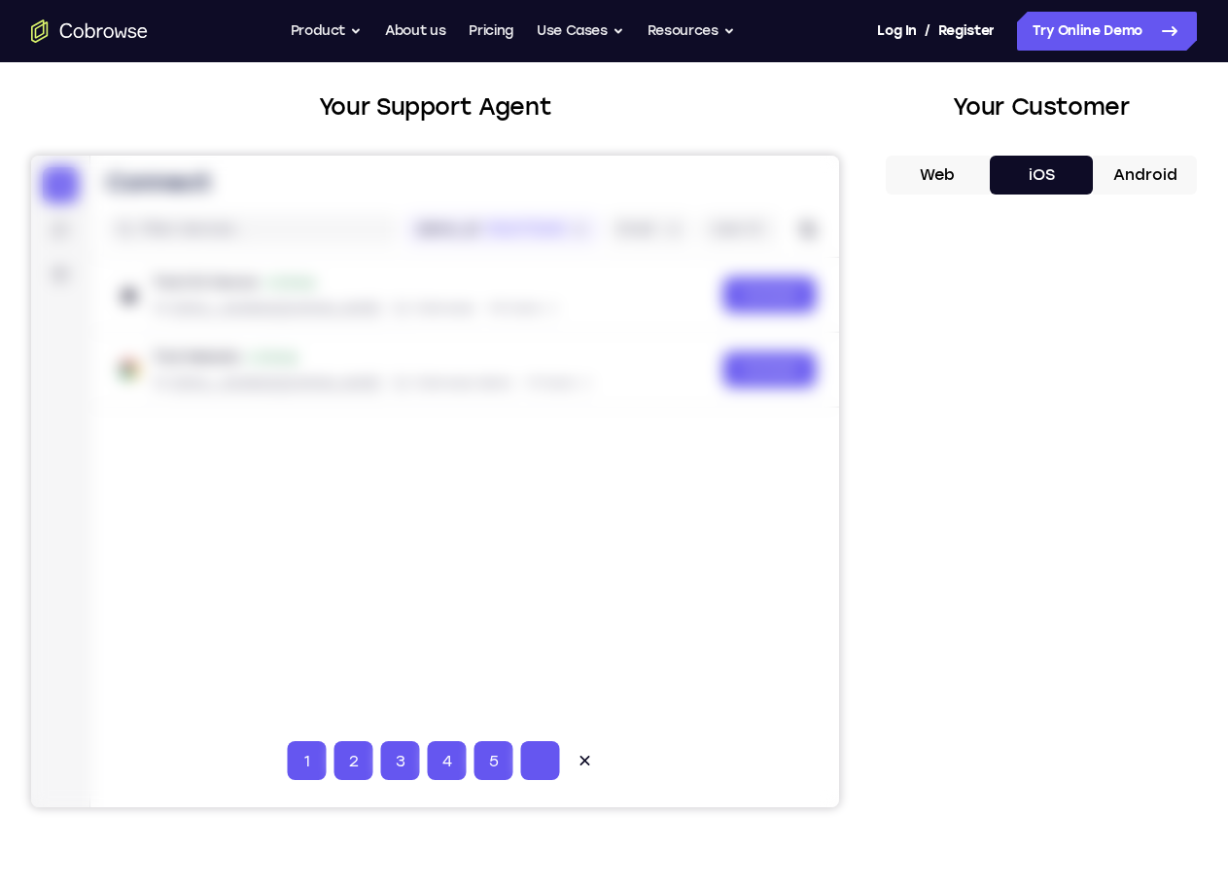
type input "6"
click at [581, 756] on icon at bounding box center [586, 761] width 10 height 10
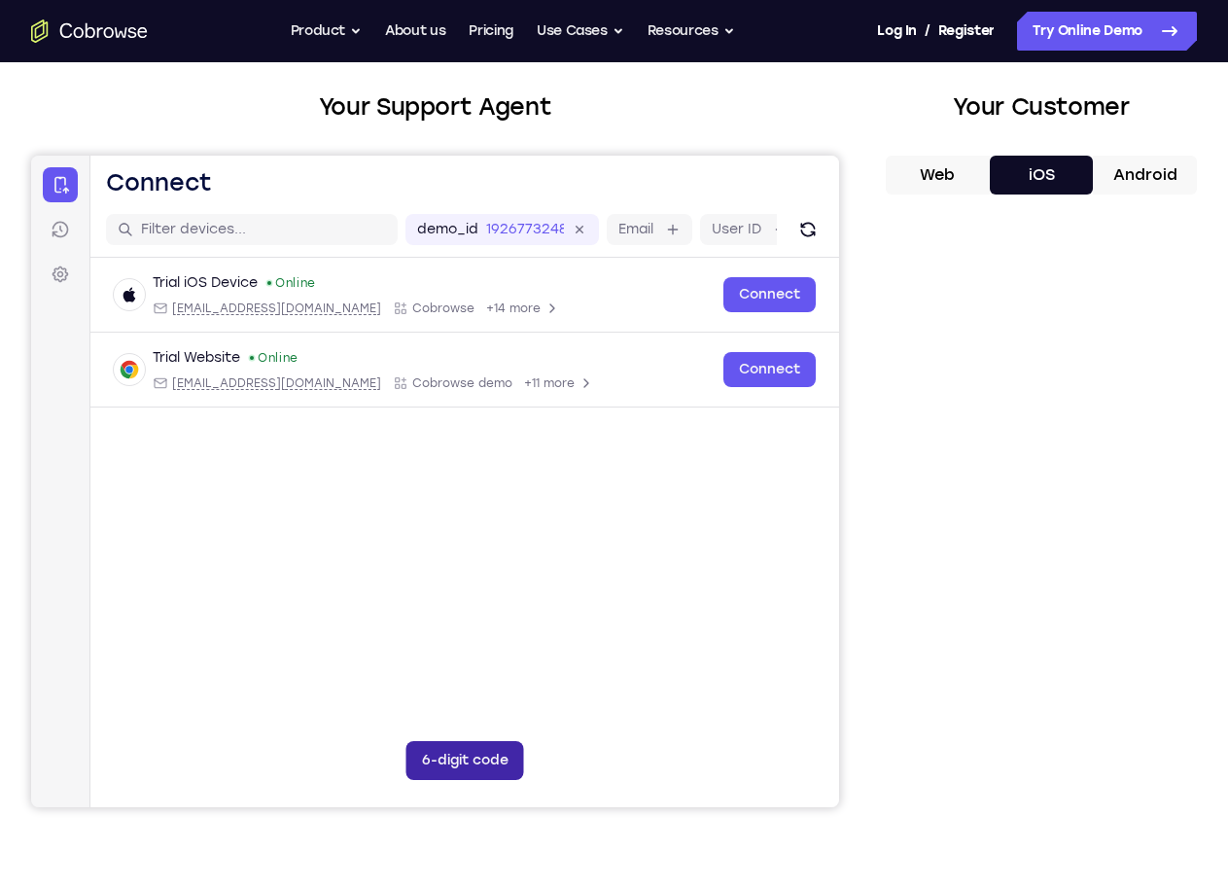
click at [407, 741] on button "6-digit code" at bounding box center [466, 760] width 118 height 39
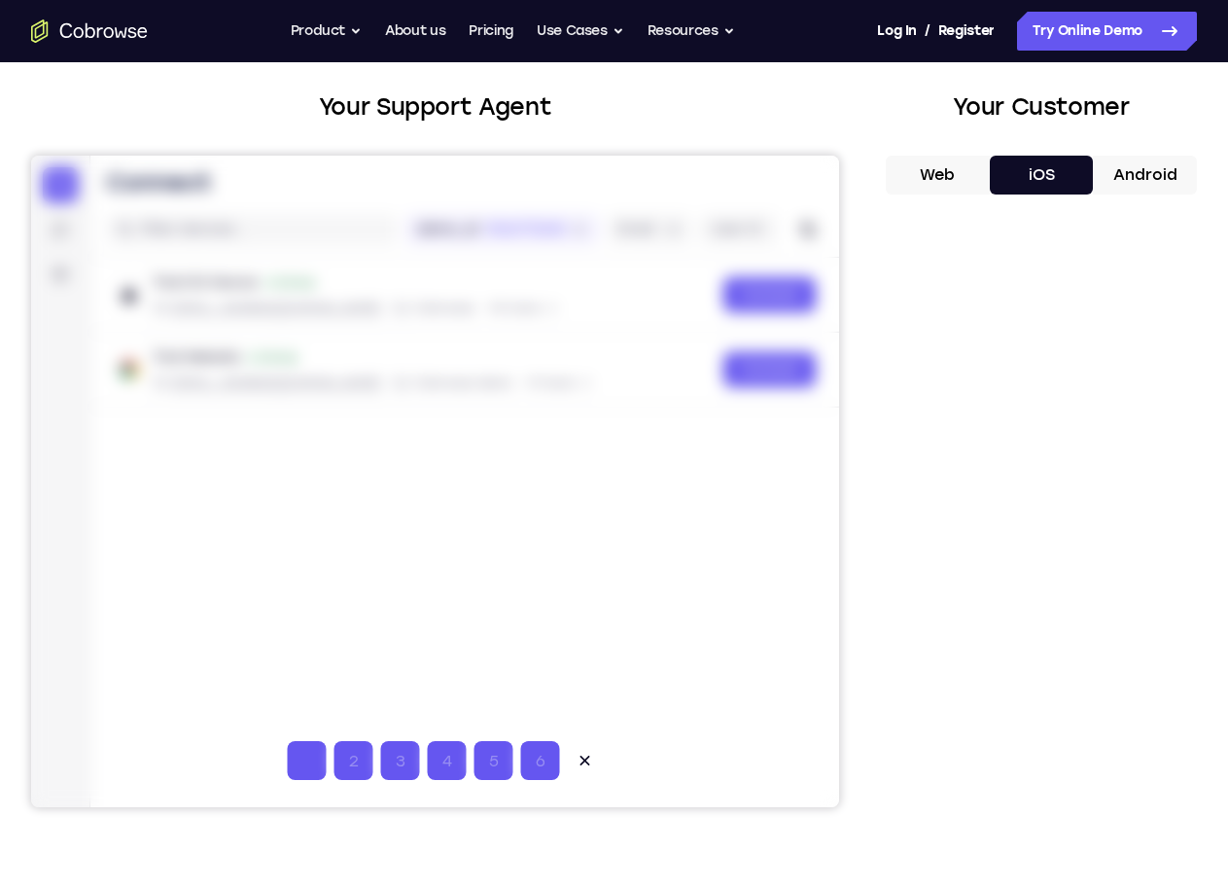
type input "5"
type input "8"
type input "4"
type input "8"
type input "6"
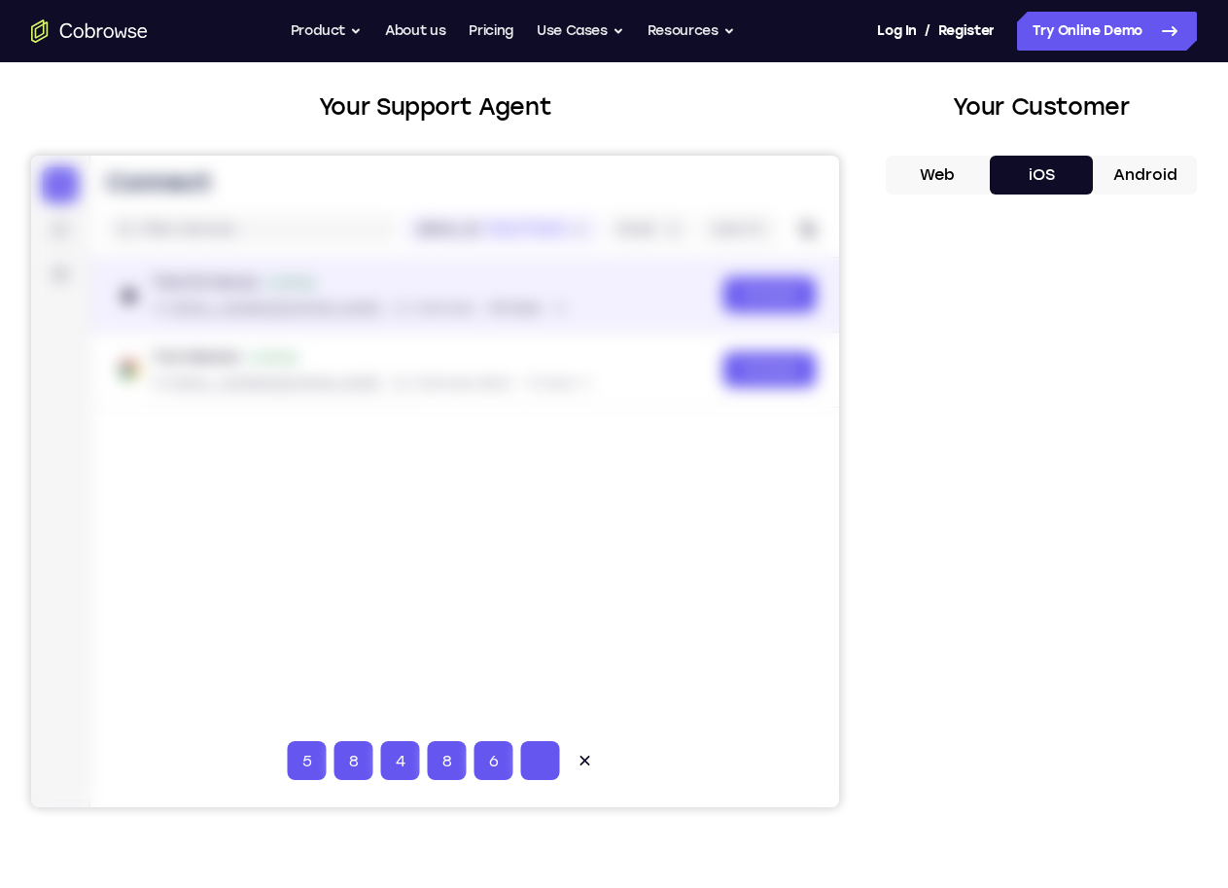
type input "5"
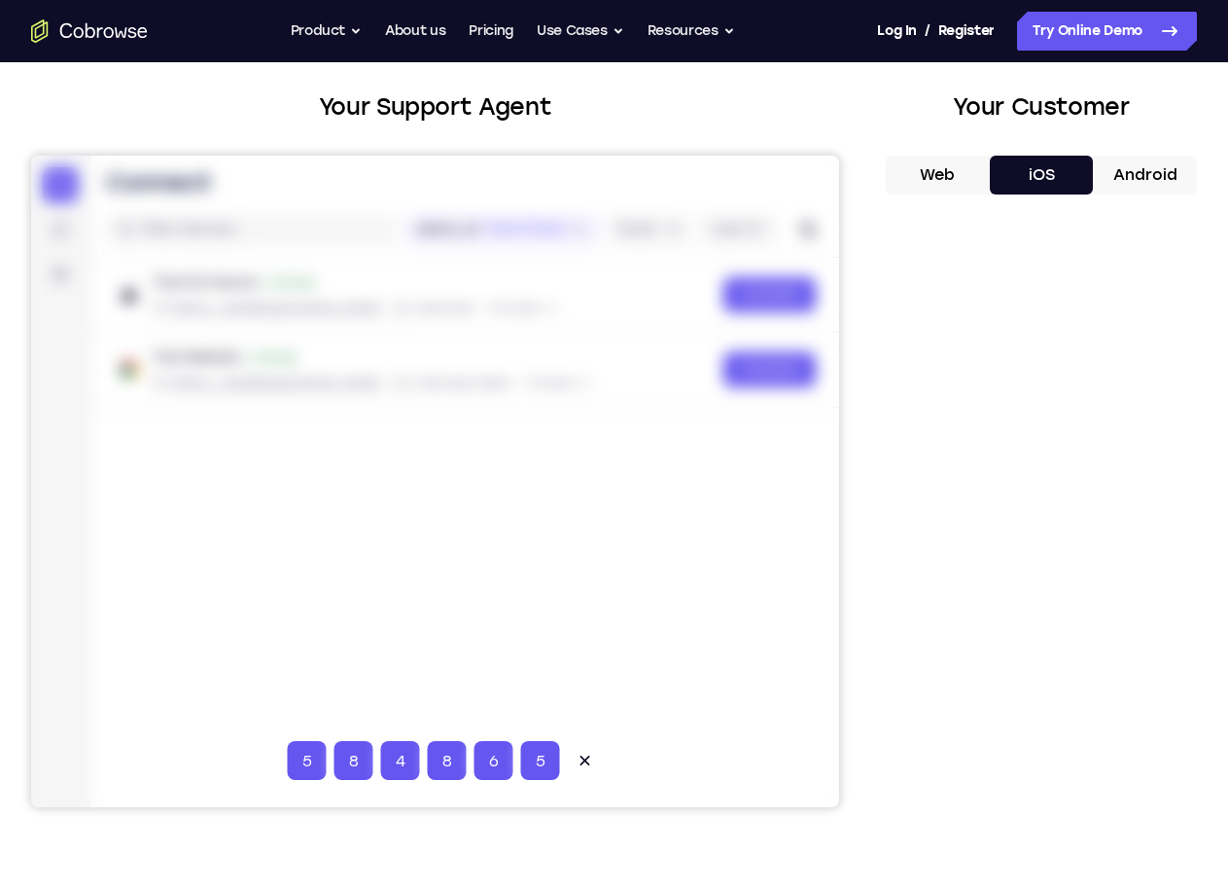
click at [1166, 666] on div "Your Support Agent Your Customer Web iOS Android Next Steps We’d be happy to gi…" at bounding box center [614, 606] width 1228 height 1283
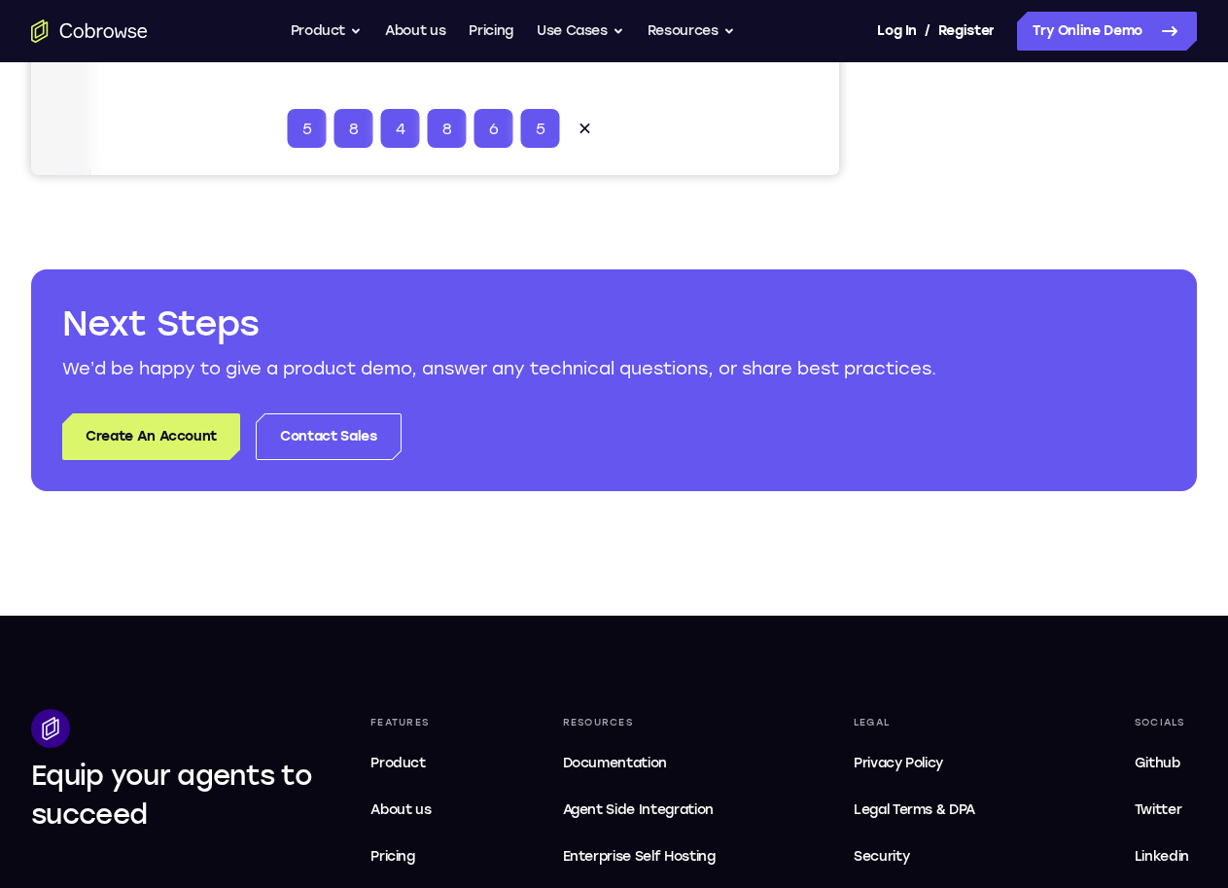
scroll to position [778, 0]
